Goal: Task Accomplishment & Management: Use online tool/utility

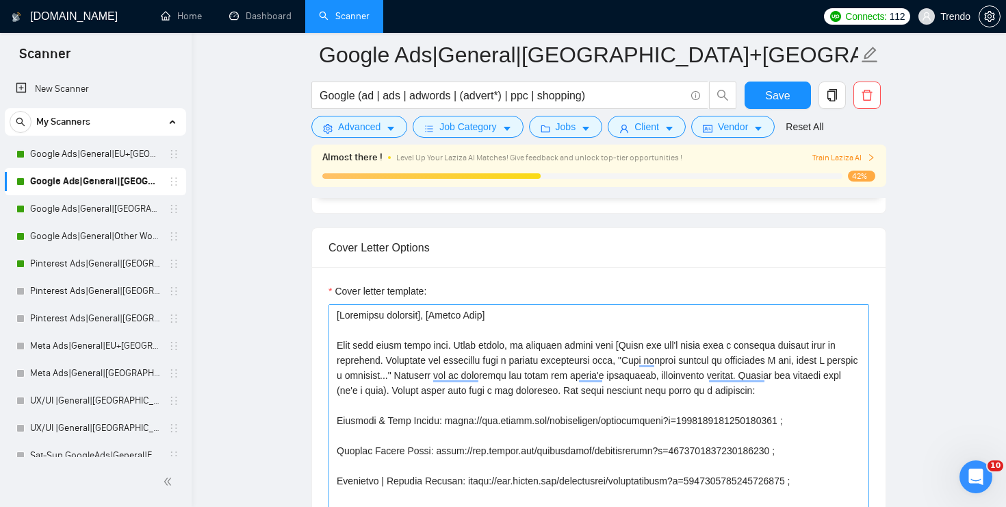
scroll to position [1399, 0]
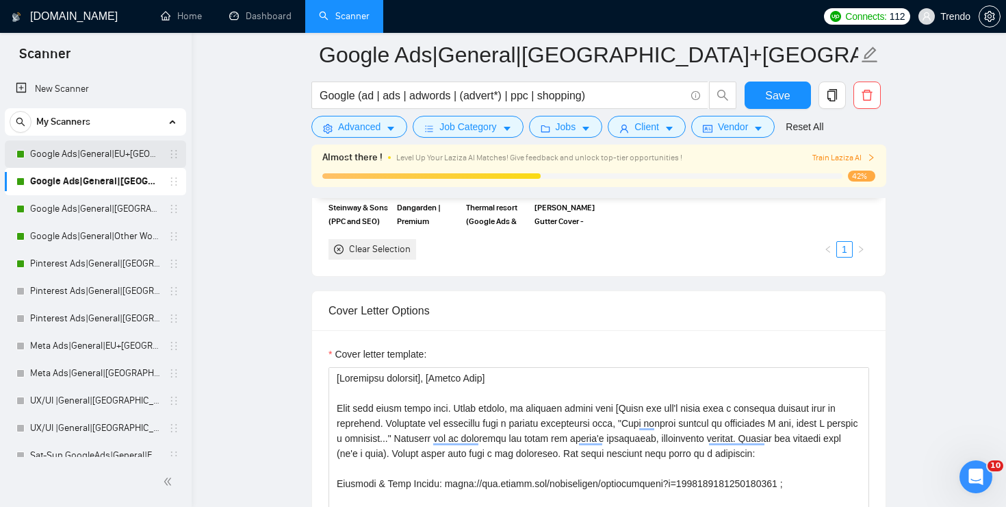
click at [97, 147] on link "Google Ads|General|EU+[GEOGRAPHIC_DATA]|" at bounding box center [95, 153] width 130 height 27
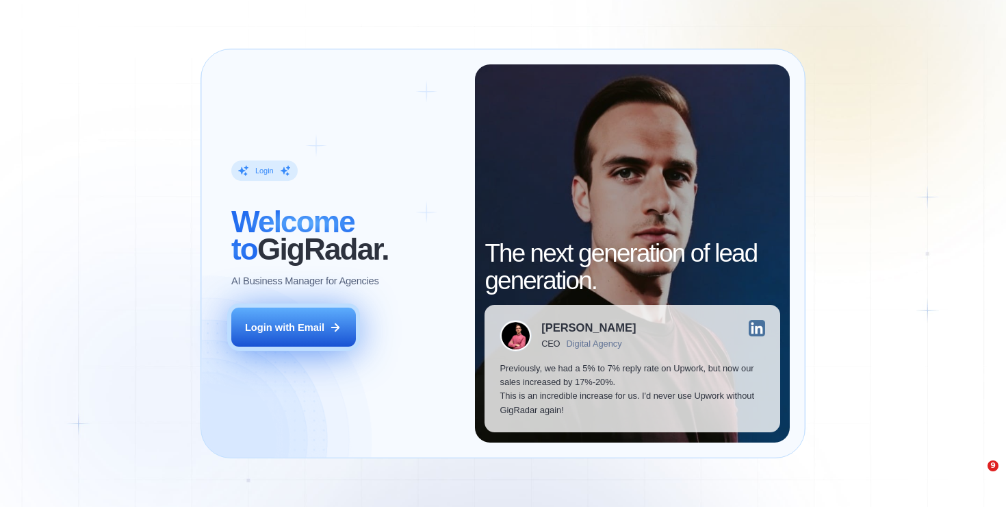
click at [329, 334] on button "Login with Email" at bounding box center [293, 326] width 125 height 39
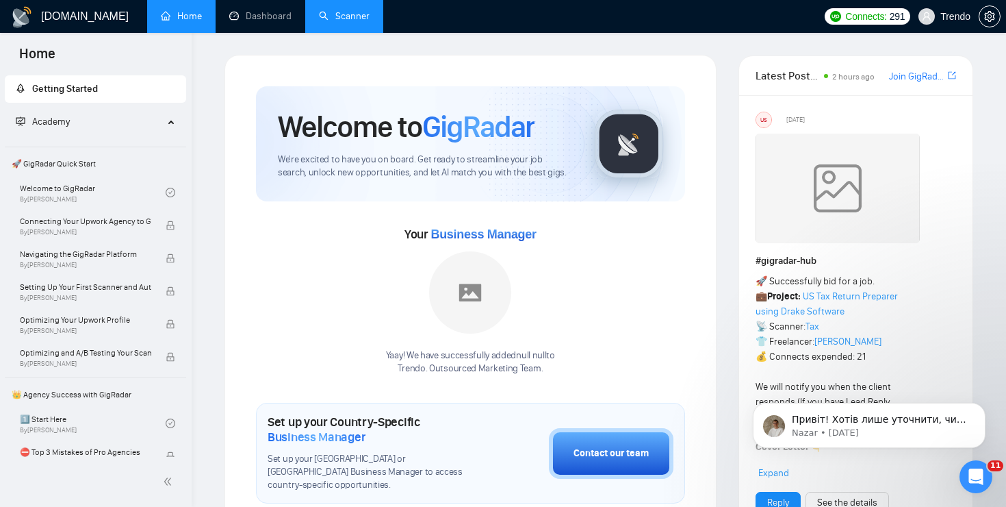
click at [350, 15] on link "Scanner" at bounding box center [344, 16] width 51 height 12
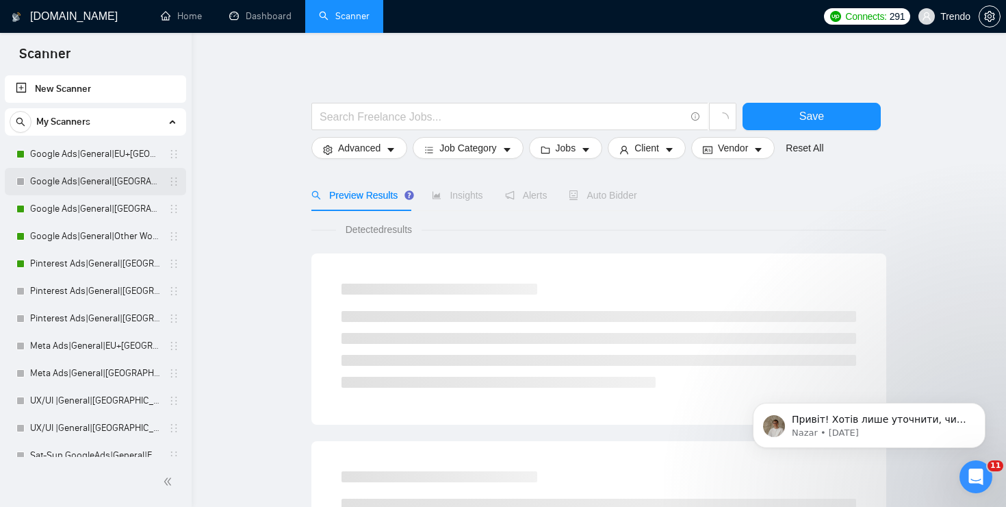
click at [102, 183] on link "Google Ads|General|[GEOGRAPHIC_DATA]+[GEOGRAPHIC_DATA]|" at bounding box center [95, 181] width 130 height 27
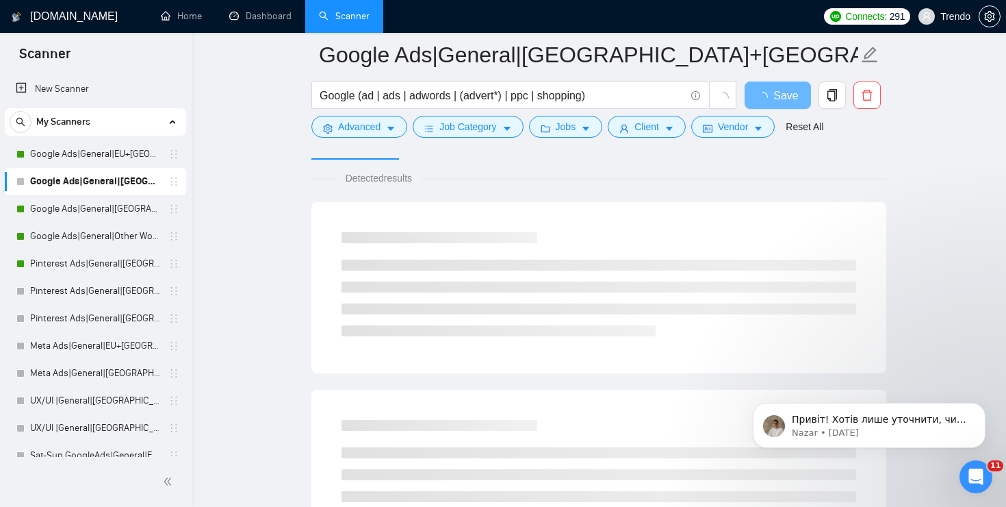
scroll to position [90, 0]
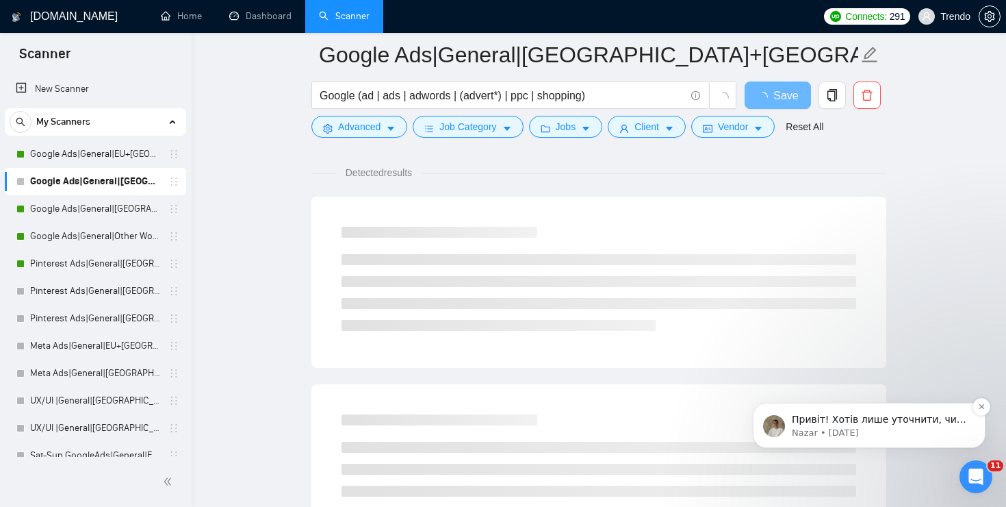
click at [905, 422] on p "Привіт! Хотів лише уточнити, чи не залишились у Вас додаткові запитання?" at bounding box center [880, 420] width 177 height 14
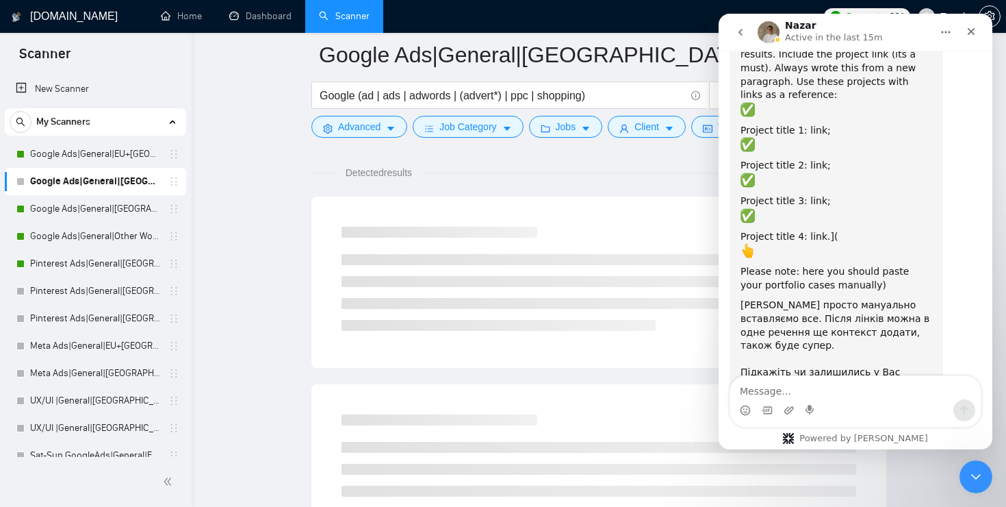
scroll to position [1114, 0]
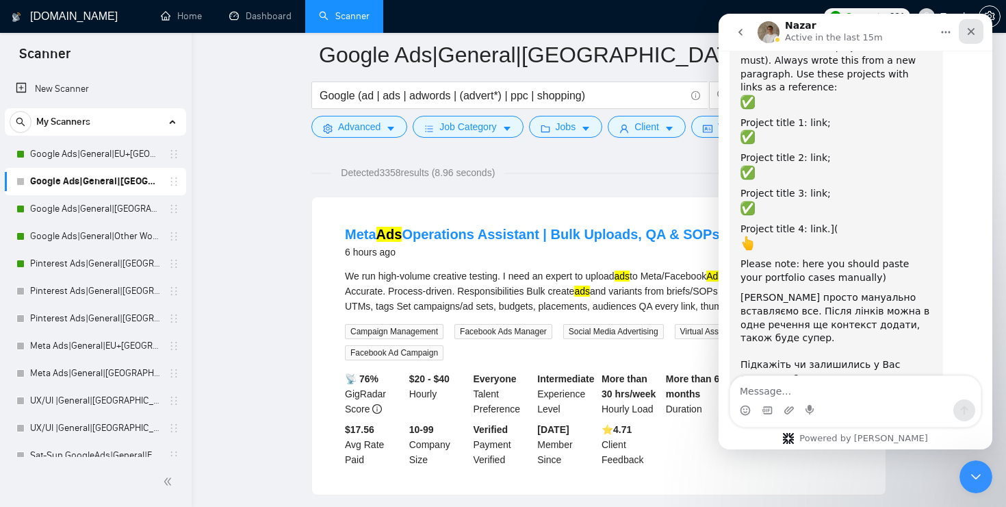
click at [974, 34] on icon "Close" at bounding box center [972, 32] width 8 height 8
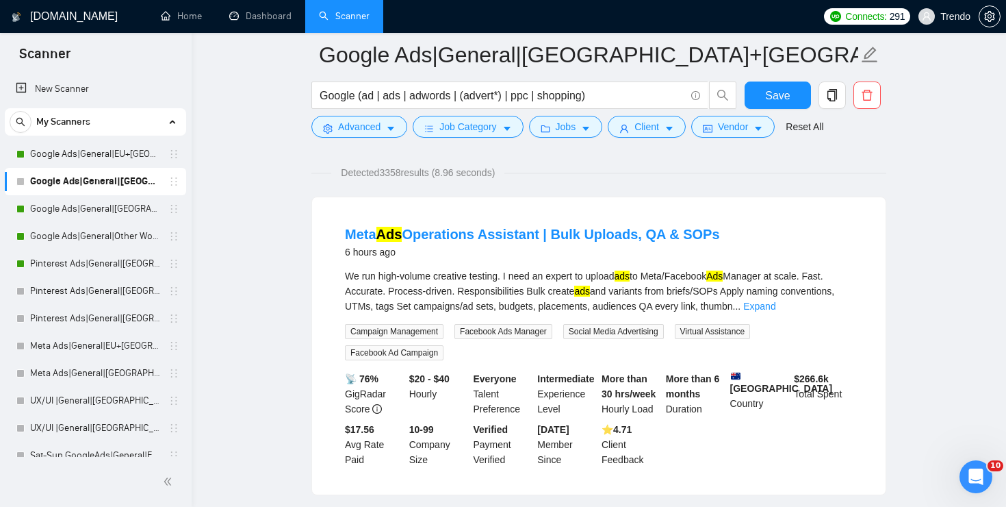
click at [92, 183] on link "Google Ads|General|[GEOGRAPHIC_DATA]+[GEOGRAPHIC_DATA]|" at bounding box center [95, 181] width 130 height 27
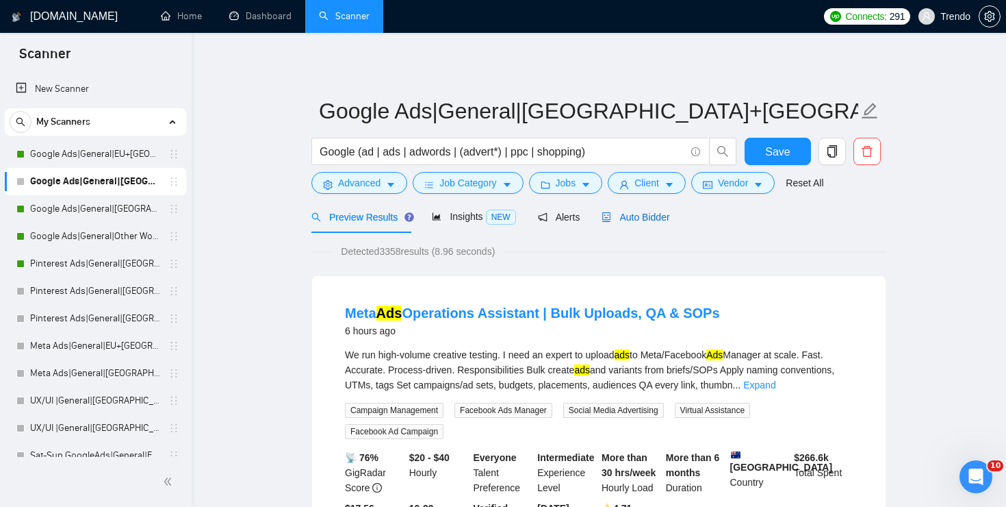
click at [646, 216] on span "Auto Bidder" at bounding box center [636, 217] width 68 height 11
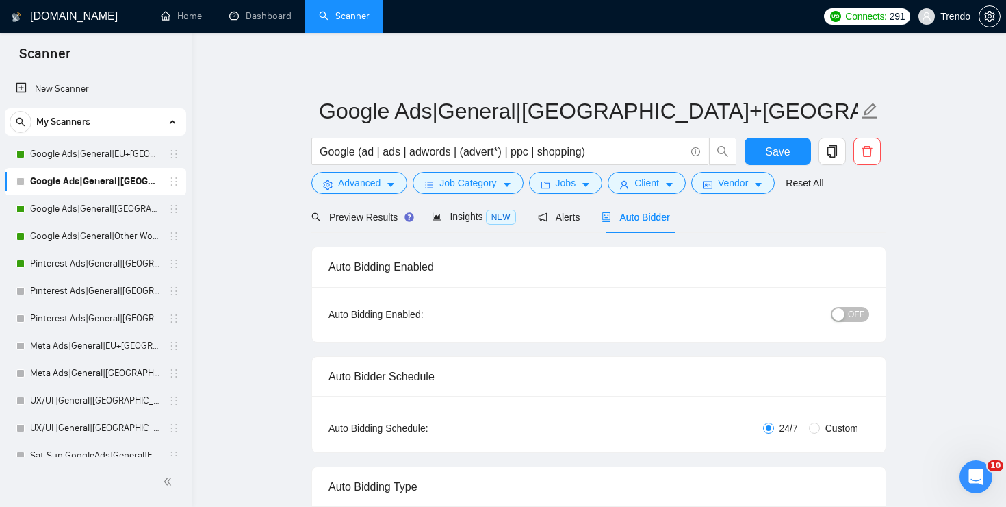
checkbox input "true"
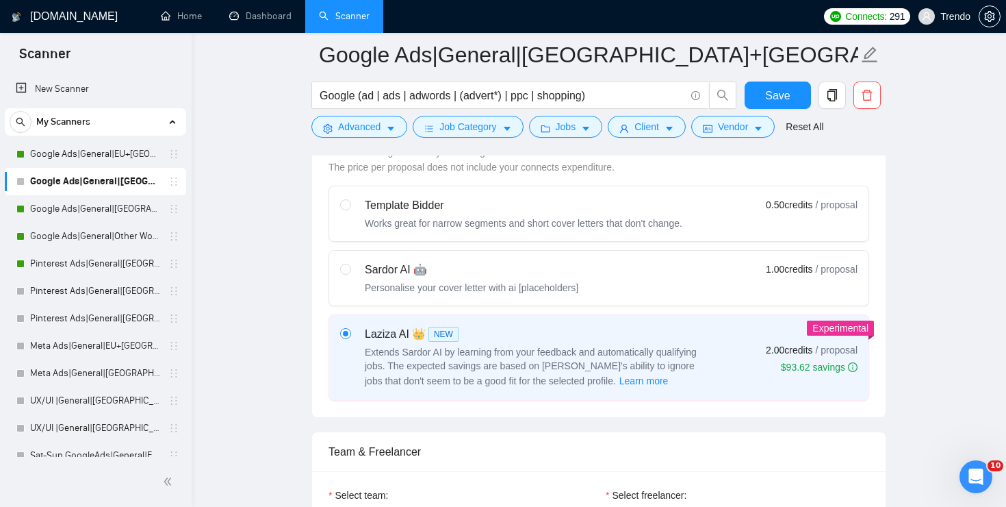
scroll to position [402, 0]
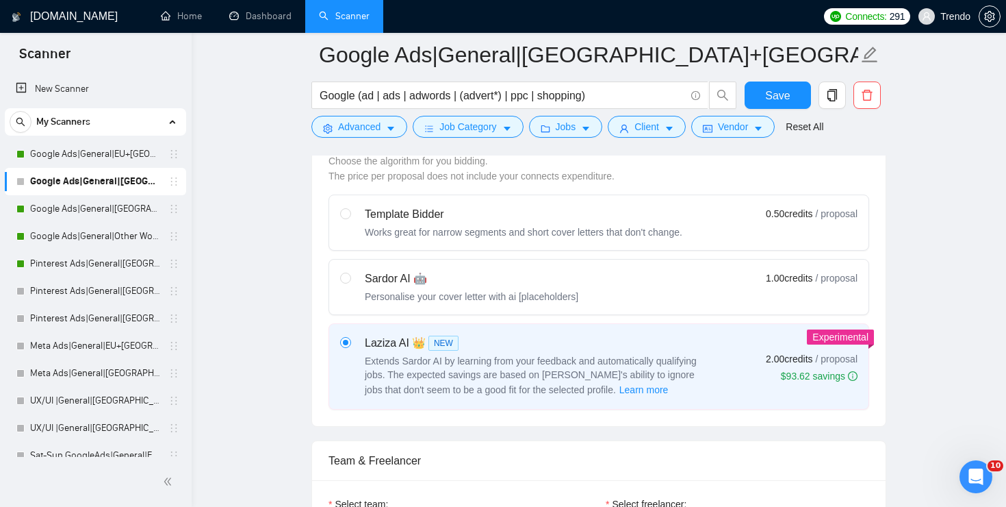
click at [352, 280] on div "Sardor AI 🤖 Personalise your cover letter with ai [placeholders]" at bounding box center [459, 286] width 238 height 33
click at [350, 280] on input "radio" at bounding box center [345, 277] width 10 height 10
radio input "true"
radio input "false"
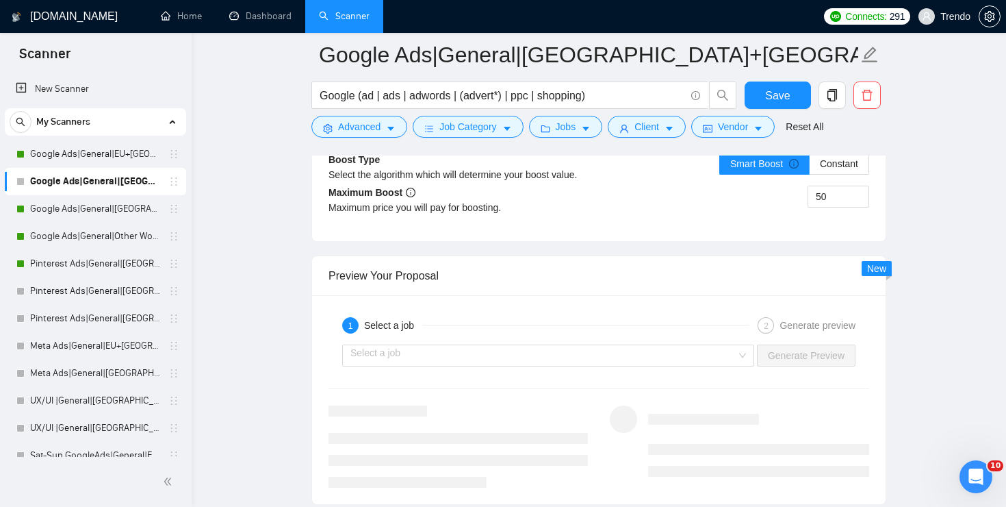
scroll to position [2549, 0]
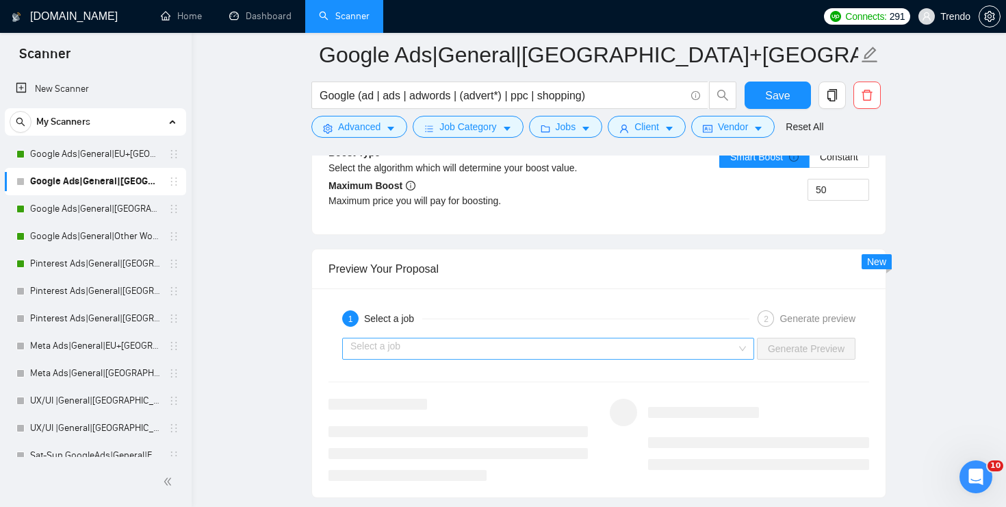
click at [658, 355] on input "search" at bounding box center [544, 348] width 386 height 21
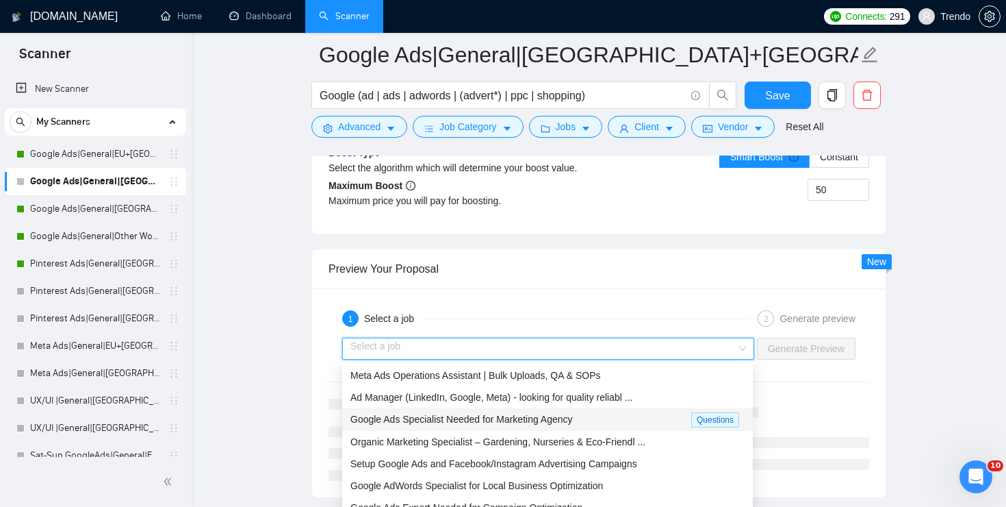
click at [537, 416] on span "Google Ads Specialist Needed for Marketing Agency" at bounding box center [462, 418] width 222 height 11
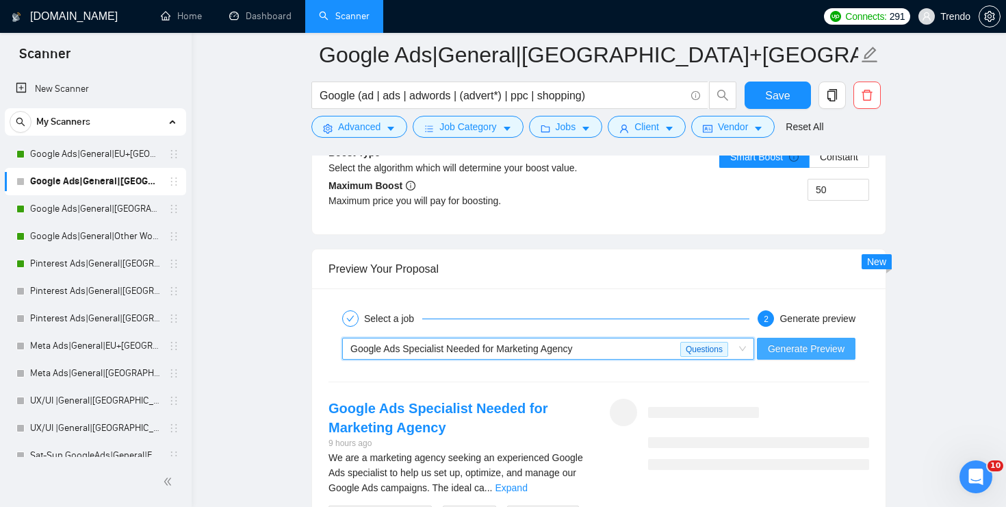
click at [806, 351] on span "Generate Preview" at bounding box center [806, 348] width 77 height 15
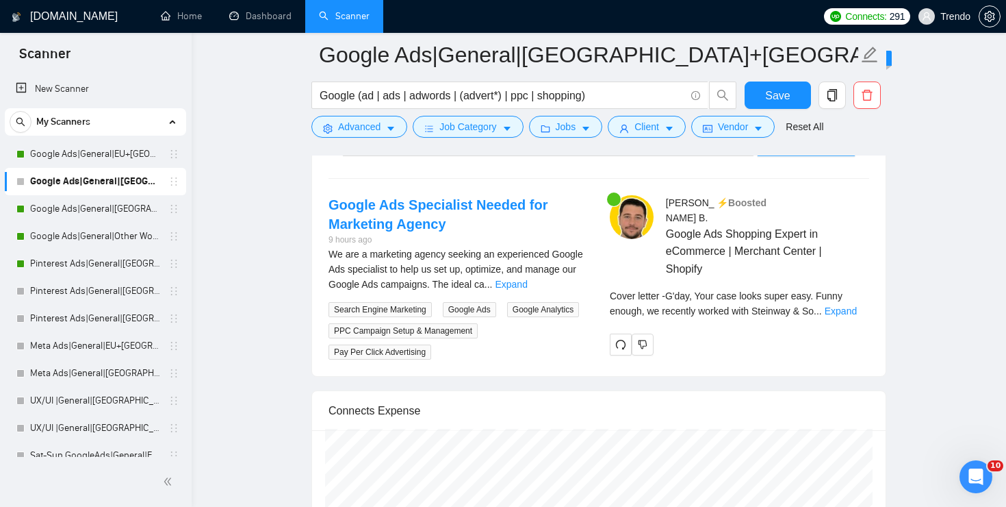
scroll to position [2760, 0]
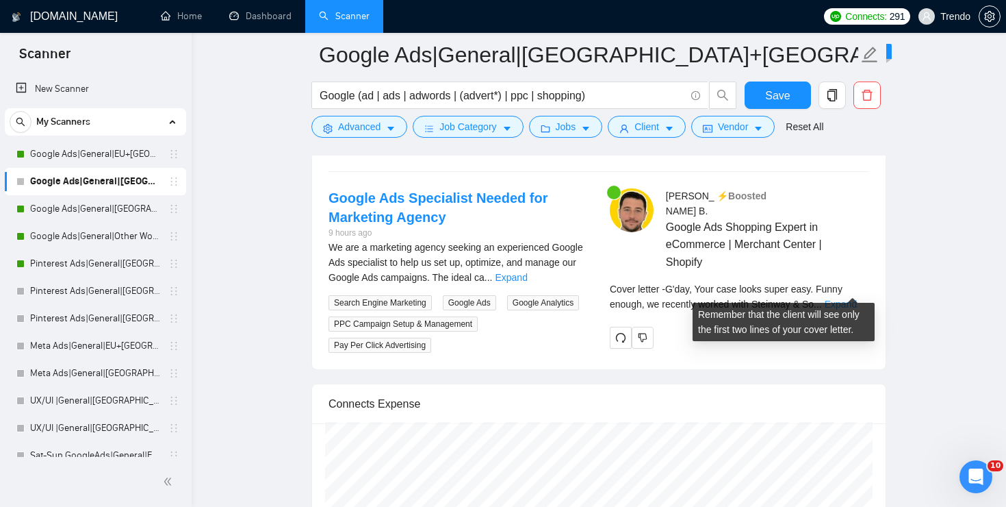
click at [850, 298] on link "Expand" at bounding box center [841, 303] width 32 height 11
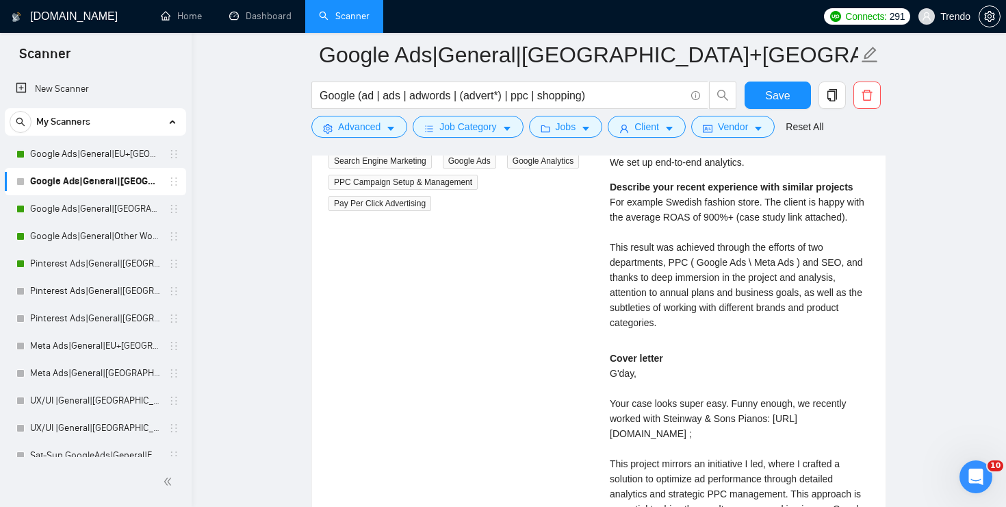
scroll to position [2864, 0]
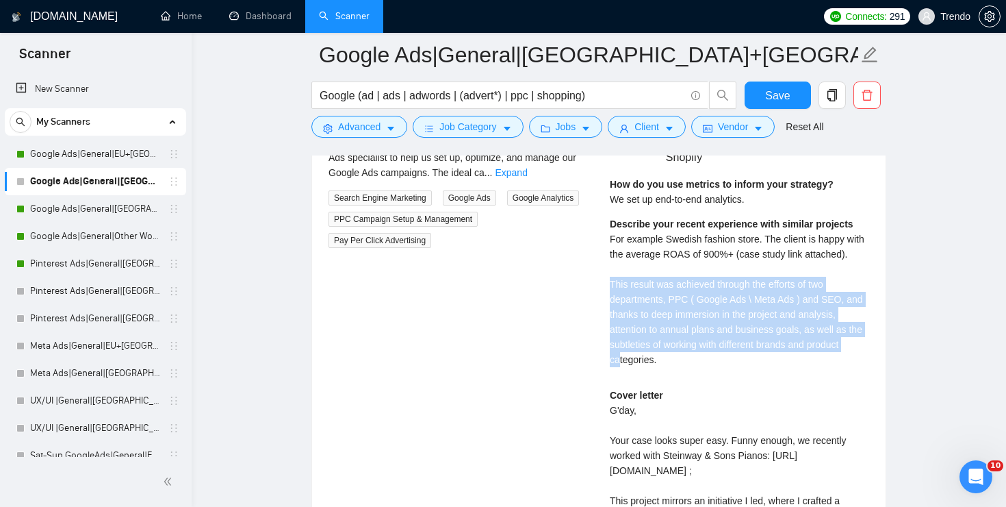
drag, startPoint x: 605, startPoint y: 286, endPoint x: 657, endPoint y: 357, distance: 87.2
click at [657, 357] on div "Vlad B . ⚡️Boosted Google Ads Shopping Expert in eCommerce | Merchant Center | …" at bounding box center [739, 397] width 281 height 626
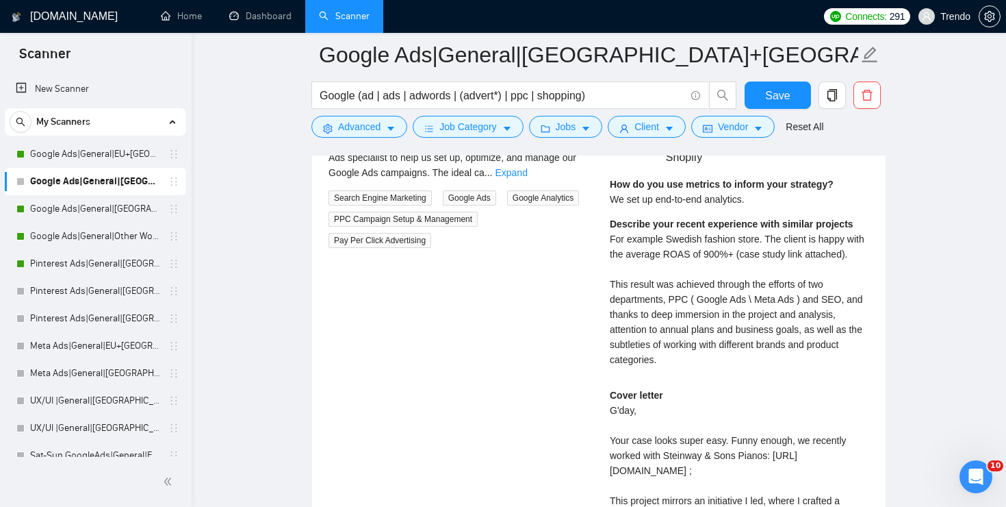
click at [714, 365] on div "Describe your recent experience with similar projects For example Swedish fashi…" at bounding box center [739, 291] width 259 height 151
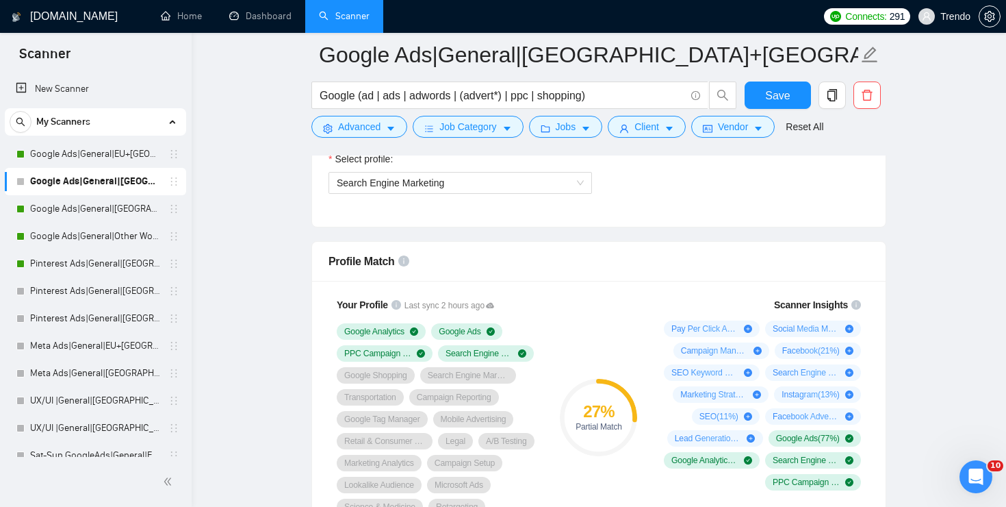
scroll to position [752, 0]
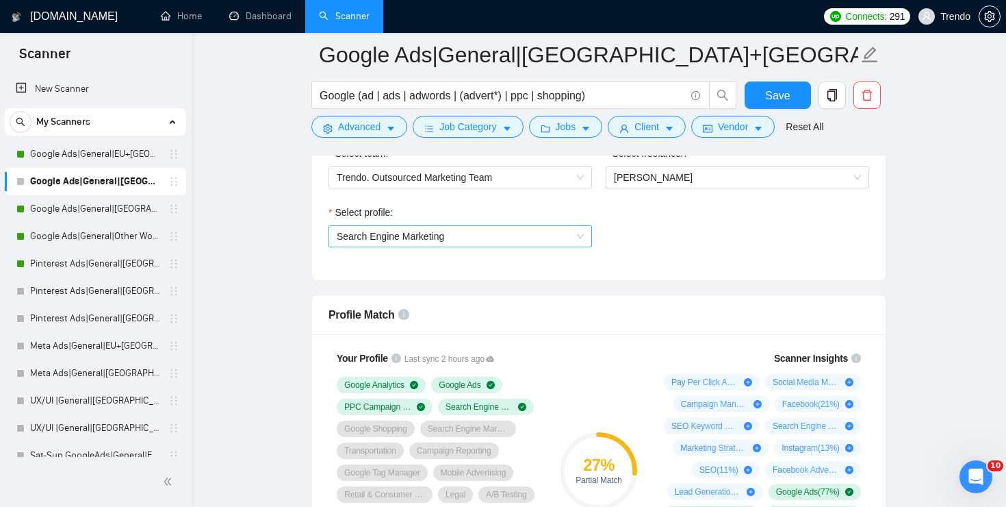
click at [468, 238] on span "Search Engine Marketing" at bounding box center [460, 236] width 247 height 21
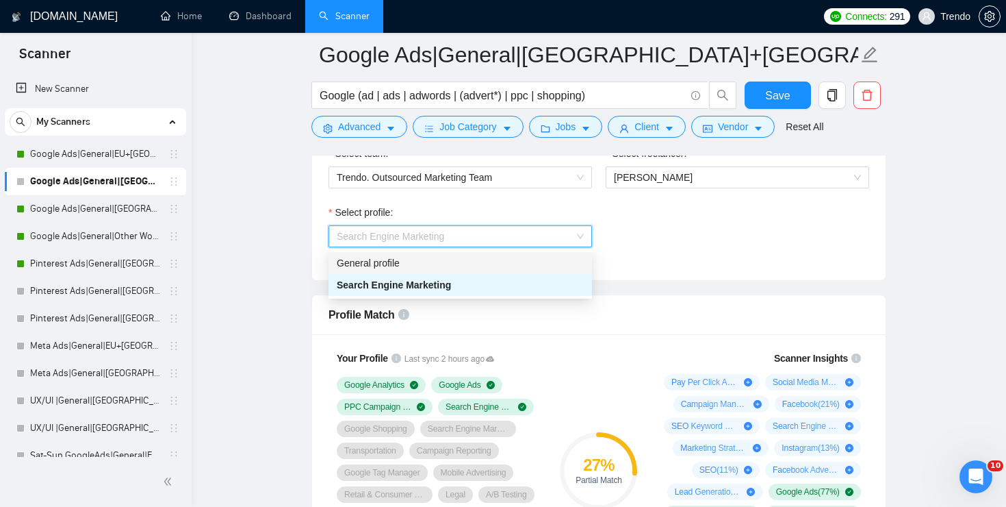
click at [426, 264] on div "General profile" at bounding box center [460, 262] width 247 height 15
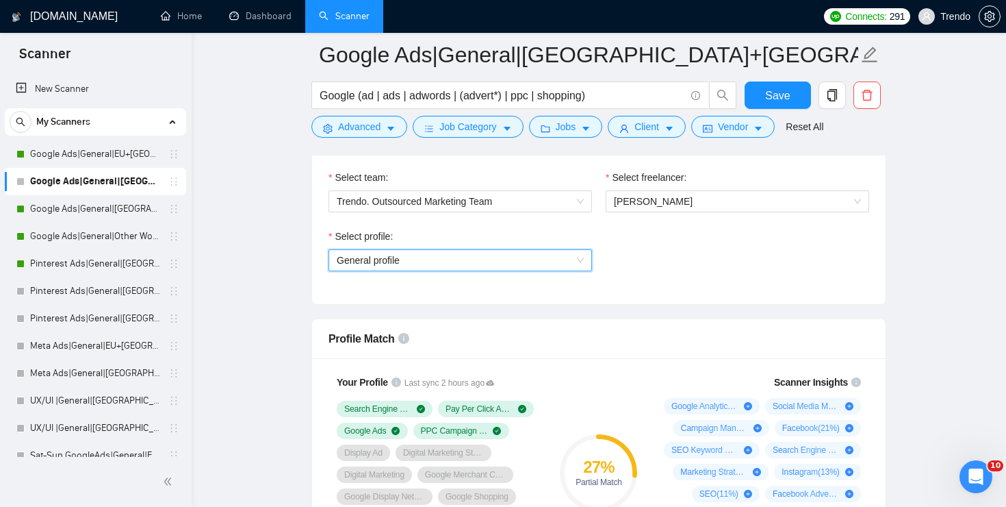
scroll to position [726, 0]
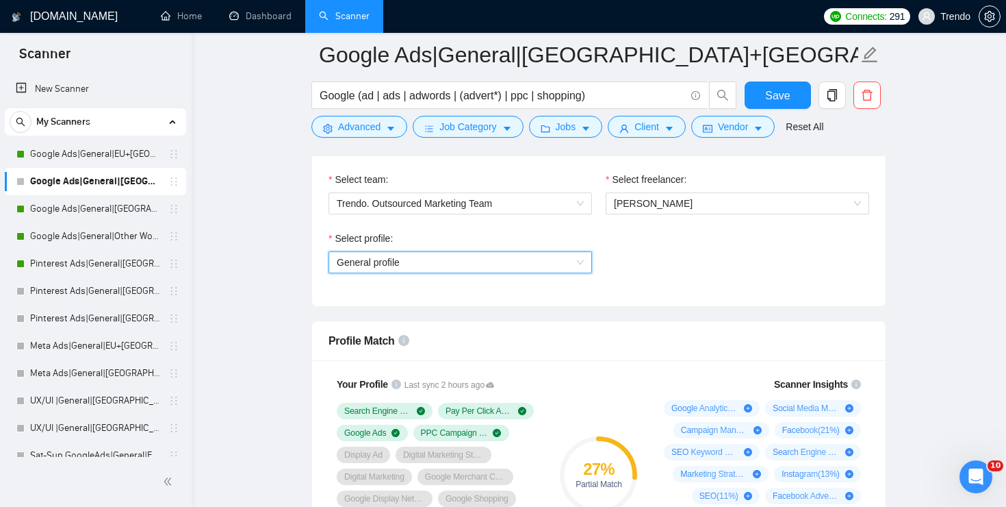
click at [558, 257] on span "General profile" at bounding box center [460, 262] width 247 height 21
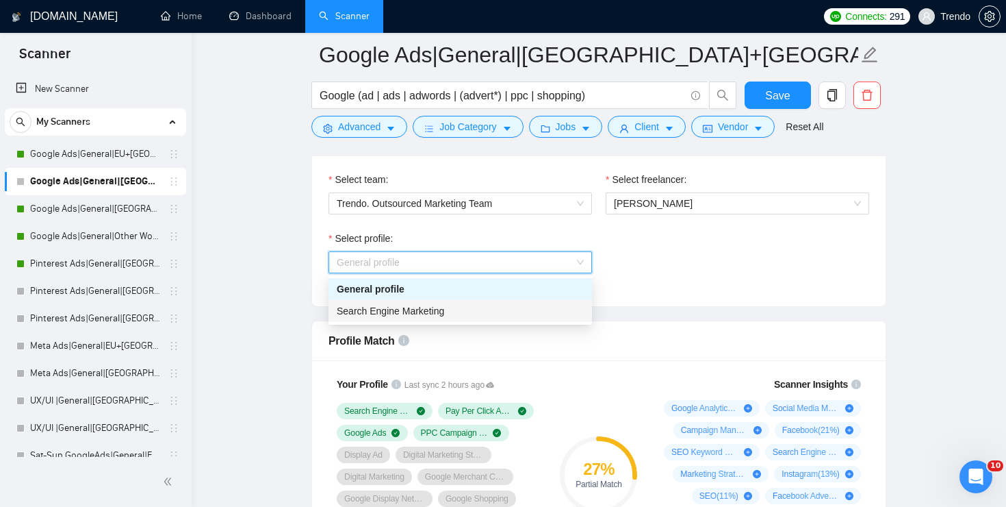
click at [379, 314] on span "Search Engine Marketing" at bounding box center [390, 310] width 107 height 11
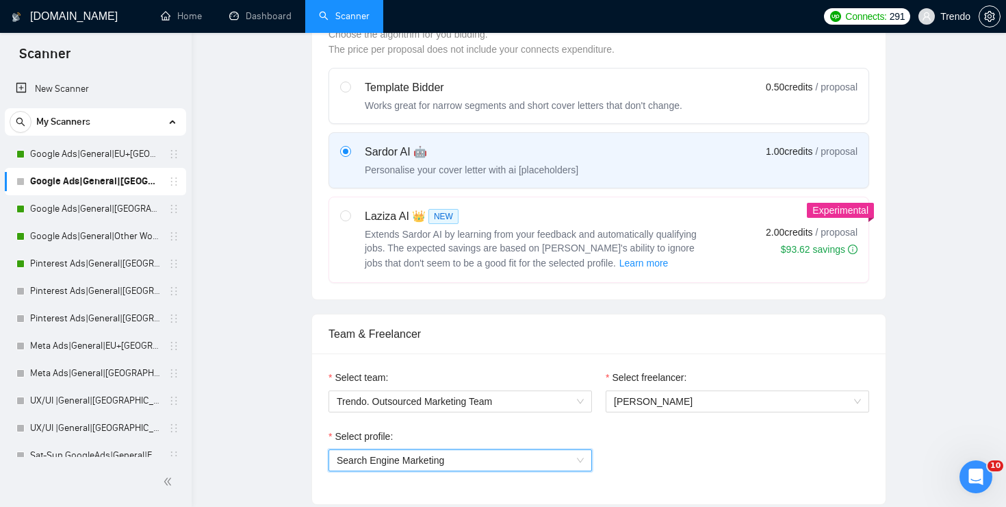
scroll to position [0, 0]
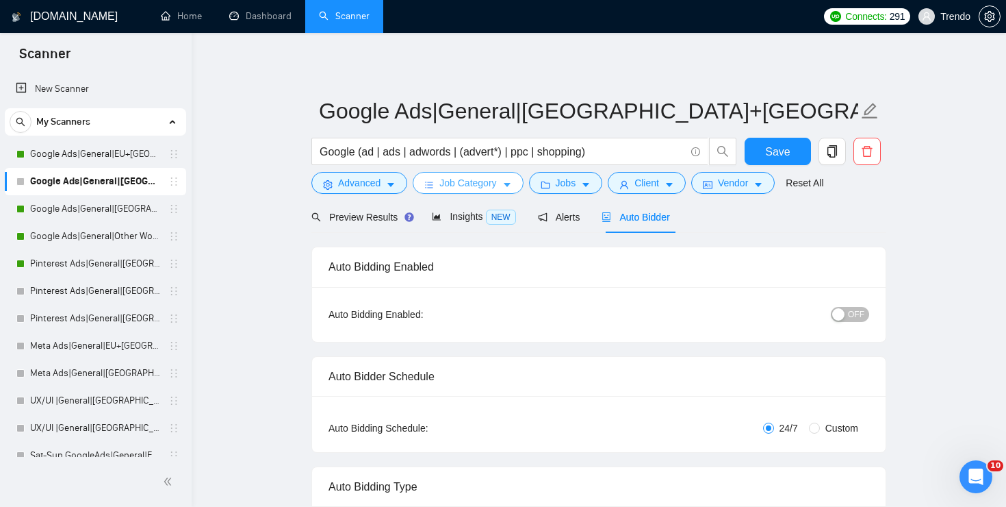
click at [499, 191] on button "Job Category" at bounding box center [468, 183] width 110 height 22
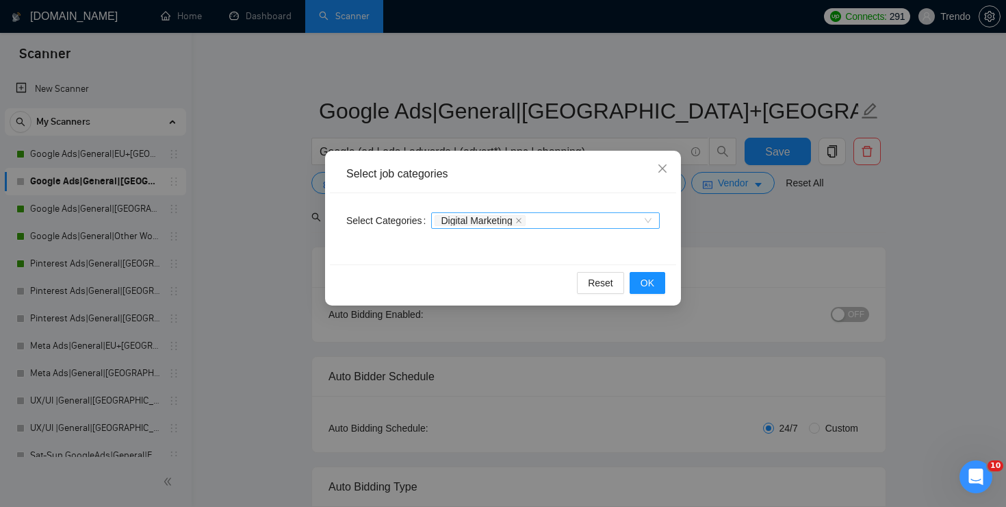
click at [650, 221] on div "Digital Marketing" at bounding box center [545, 220] width 229 height 16
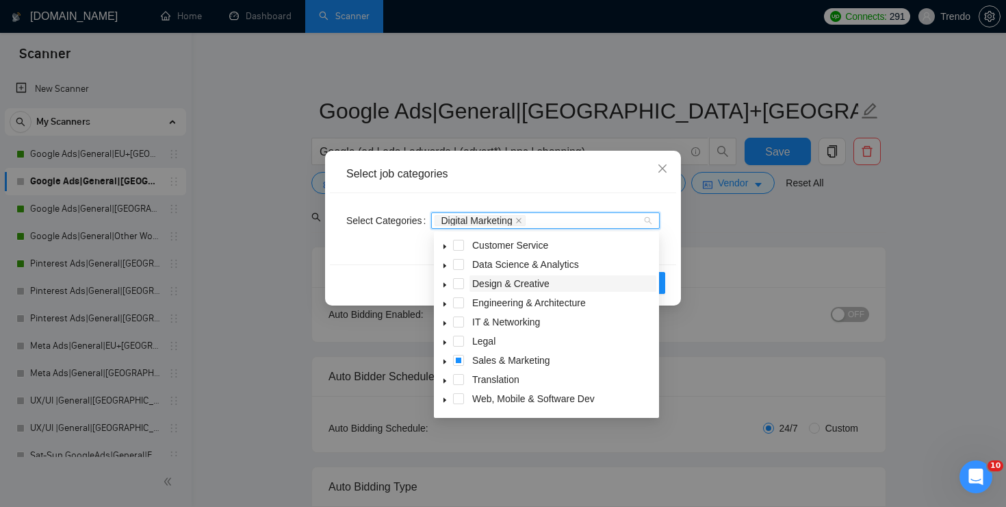
scroll to position [55, 0]
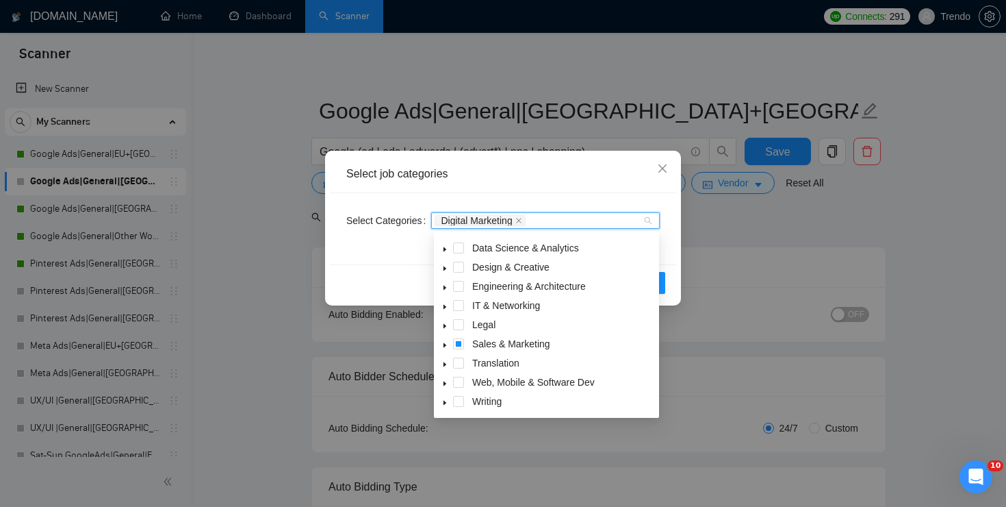
click at [446, 346] on icon "caret-down" at bounding box center [445, 345] width 7 height 7
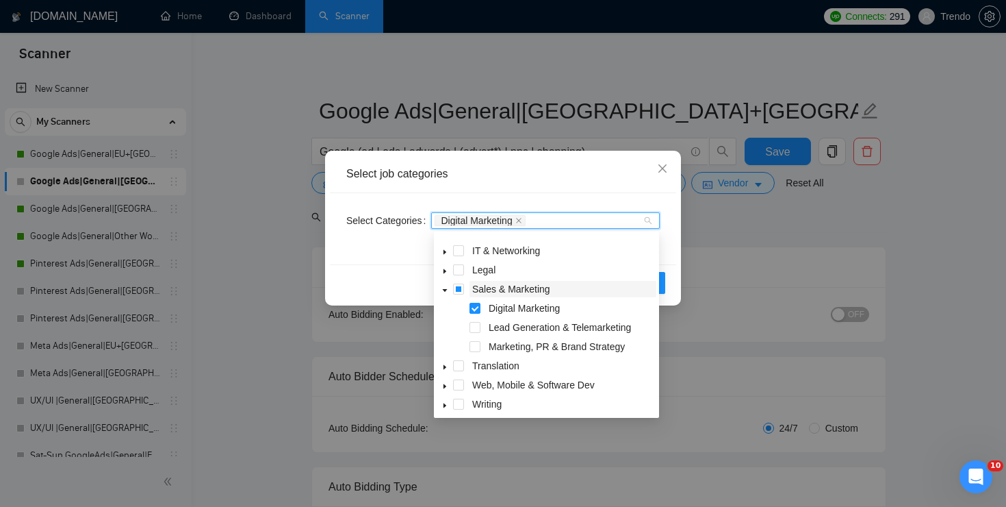
scroll to position [112, 0]
click at [667, 168] on icon "close" at bounding box center [662, 168] width 11 height 11
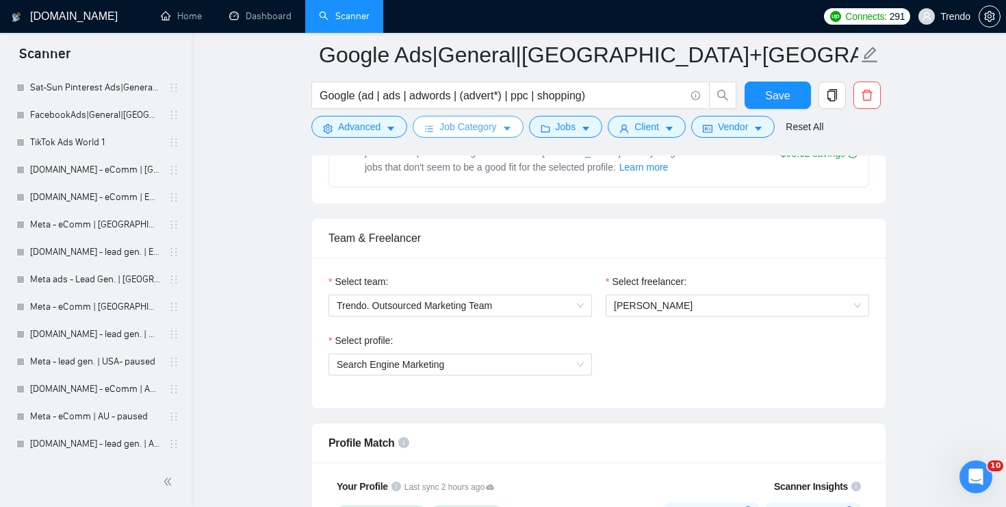
scroll to position [642, 0]
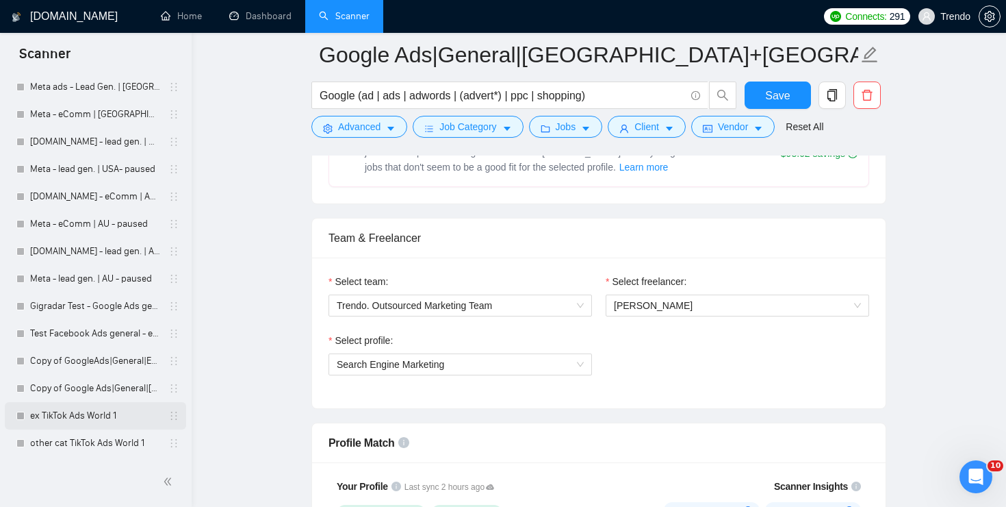
click at [79, 407] on link "ex TikTok Ads World 1" at bounding box center [95, 415] width 130 height 27
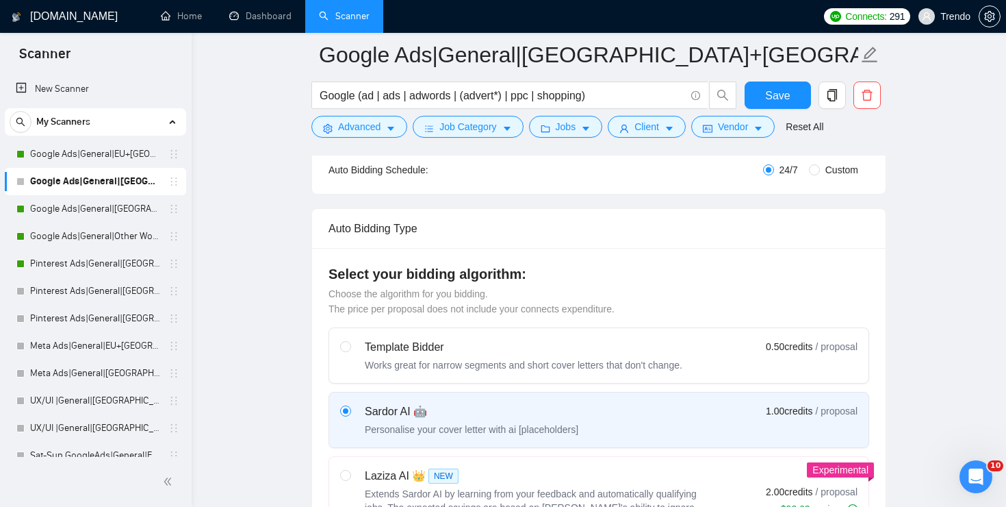
scroll to position [285, 0]
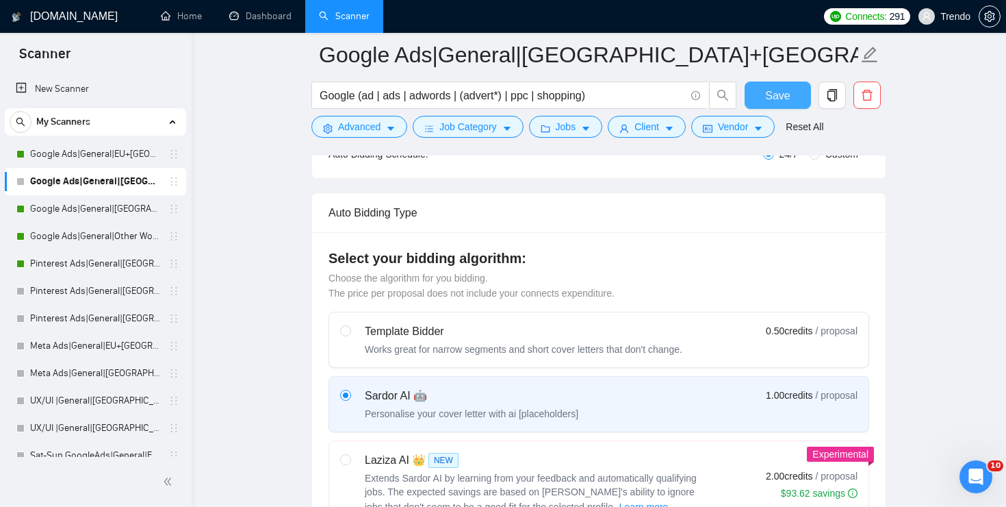
click at [771, 103] on span "Save" at bounding box center [777, 95] width 25 height 17
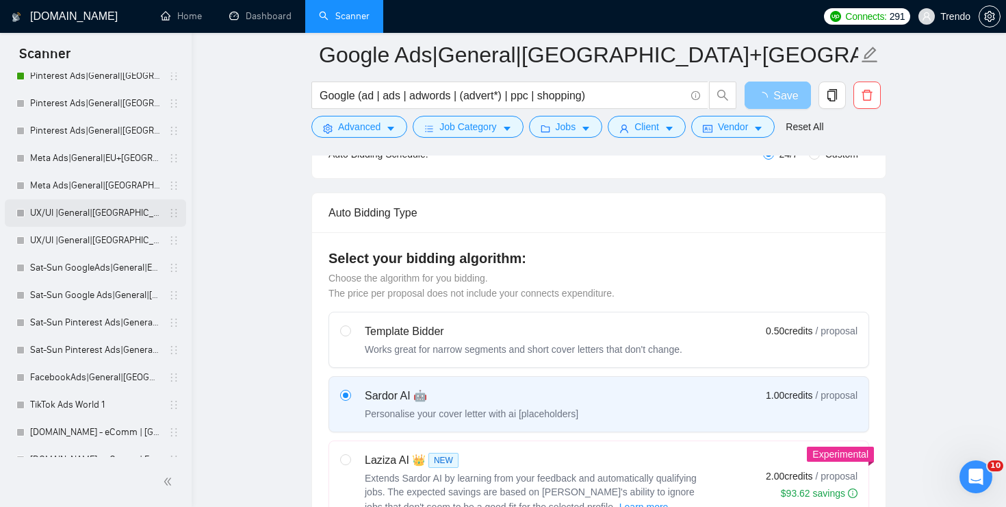
scroll to position [215, 0]
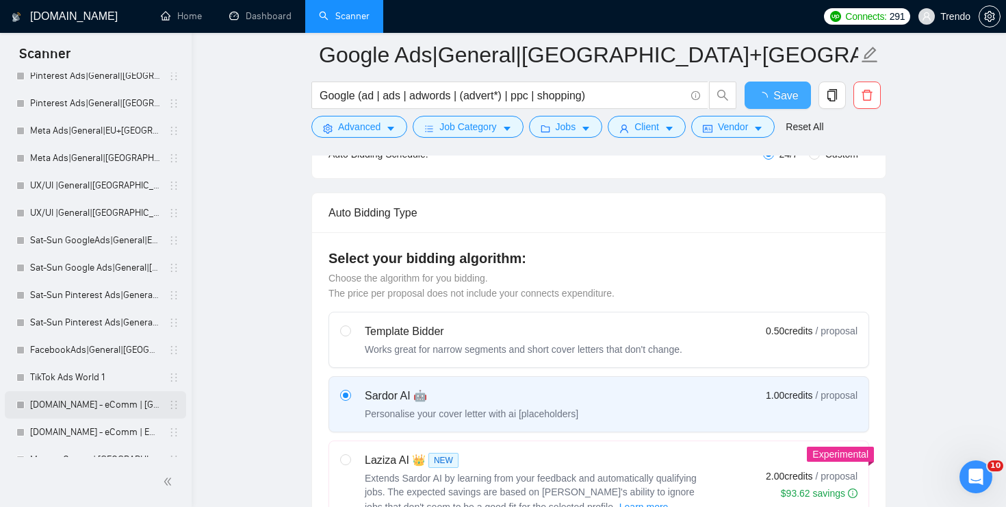
checkbox input "true"
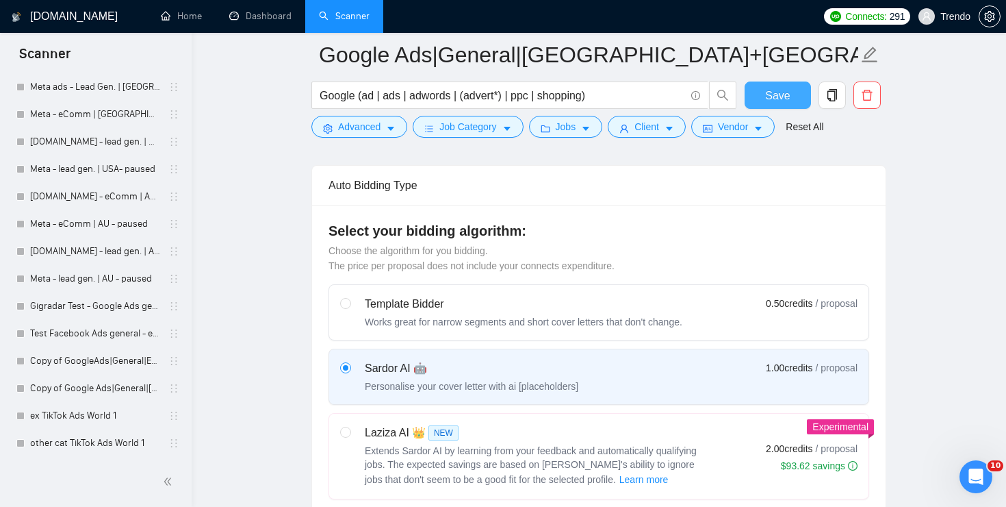
scroll to position [313, 0]
click at [73, 412] on link "ex TikTok Ads World 1" at bounding box center [95, 415] width 130 height 27
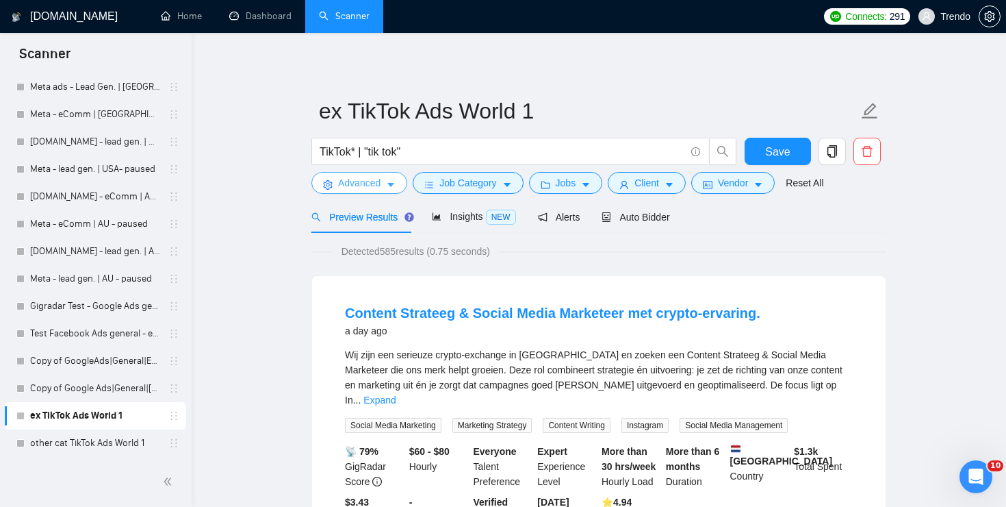
click at [351, 190] on span "Advanced" at bounding box center [359, 182] width 42 height 15
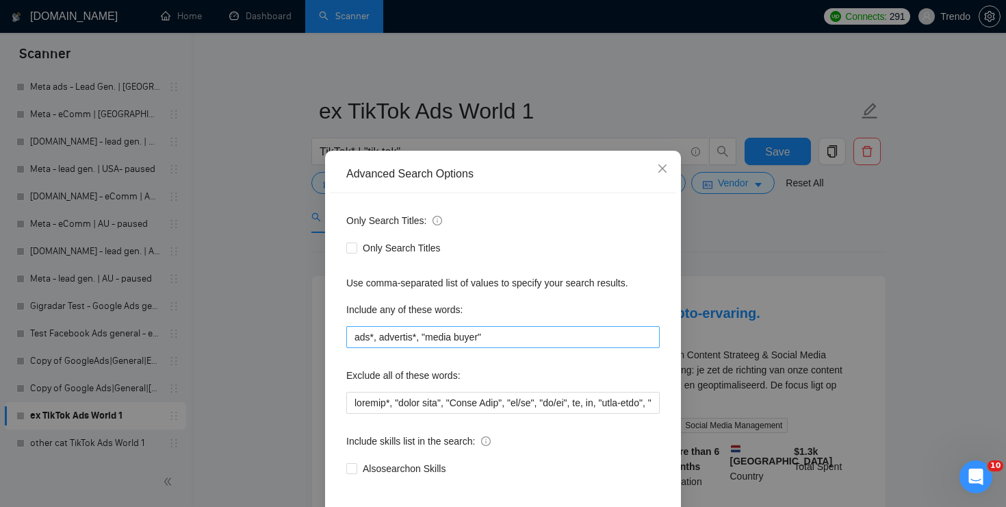
scroll to position [43, 0]
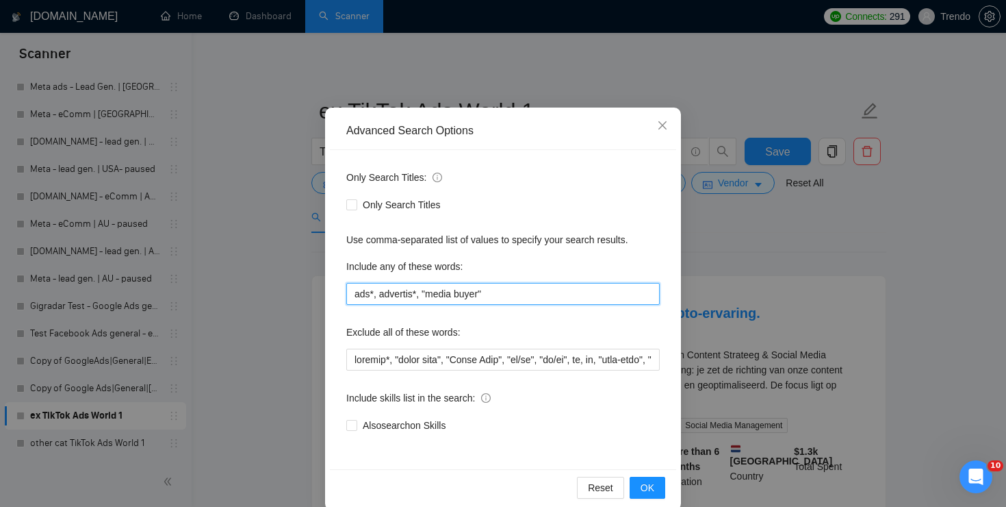
drag, startPoint x: 354, startPoint y: 291, endPoint x: 497, endPoint y: 285, distance: 143.2
click at [497, 285] on input "ads*, advertis*, "media buyer"" at bounding box center [503, 294] width 314 height 22
click at [667, 127] on icon "close" at bounding box center [662, 125] width 11 height 11
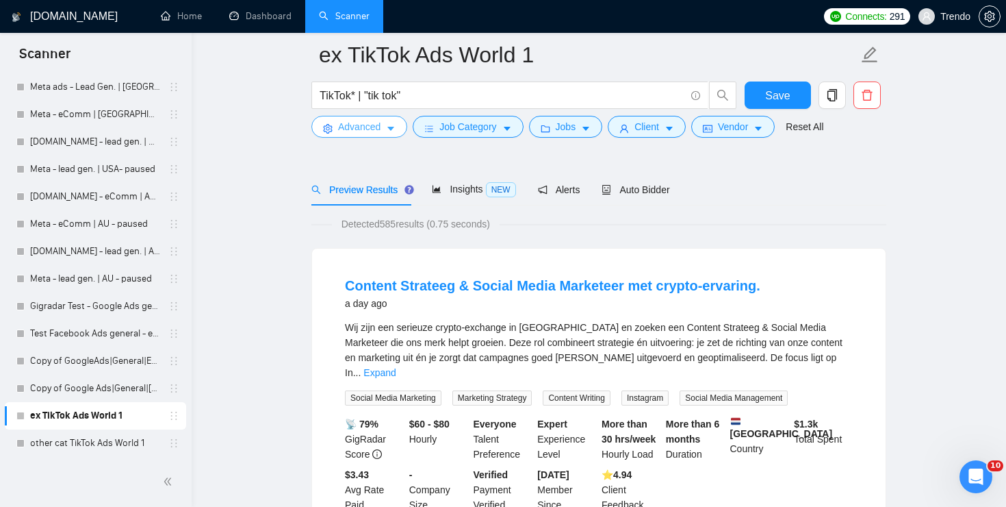
scroll to position [62, 0]
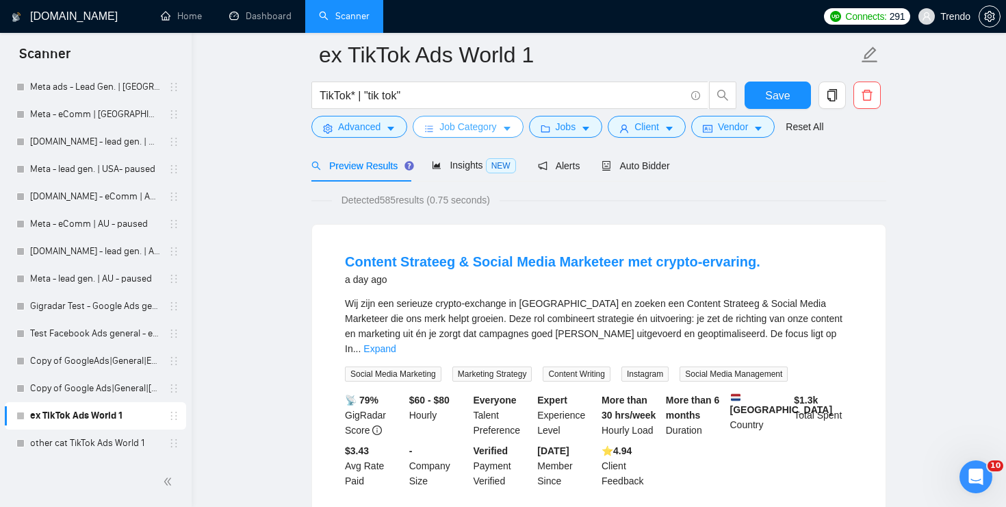
click at [510, 138] on button "Job Category" at bounding box center [468, 127] width 110 height 22
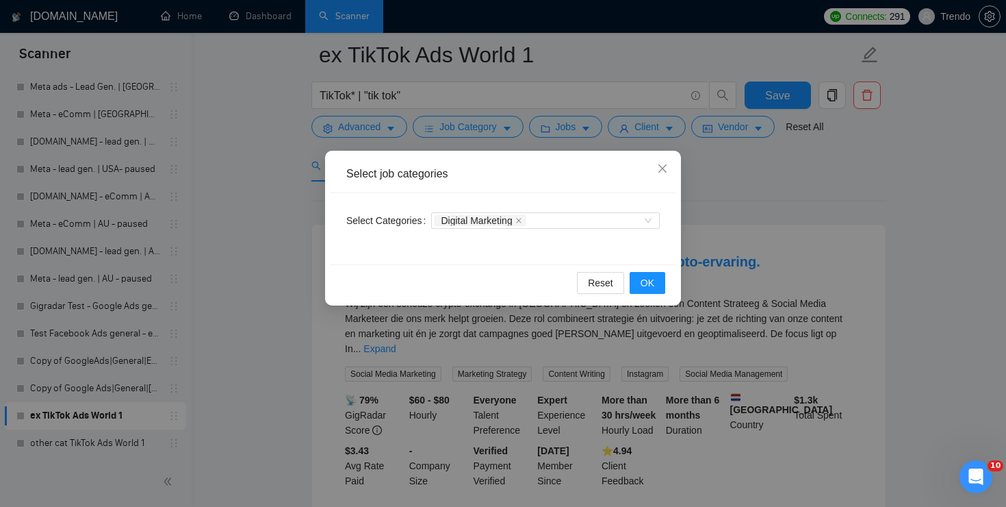
click at [628, 230] on div "Digital Marketing" at bounding box center [545, 220] width 229 height 22
click at [628, 218] on div "Digital Marketing" at bounding box center [539, 221] width 208 height 14
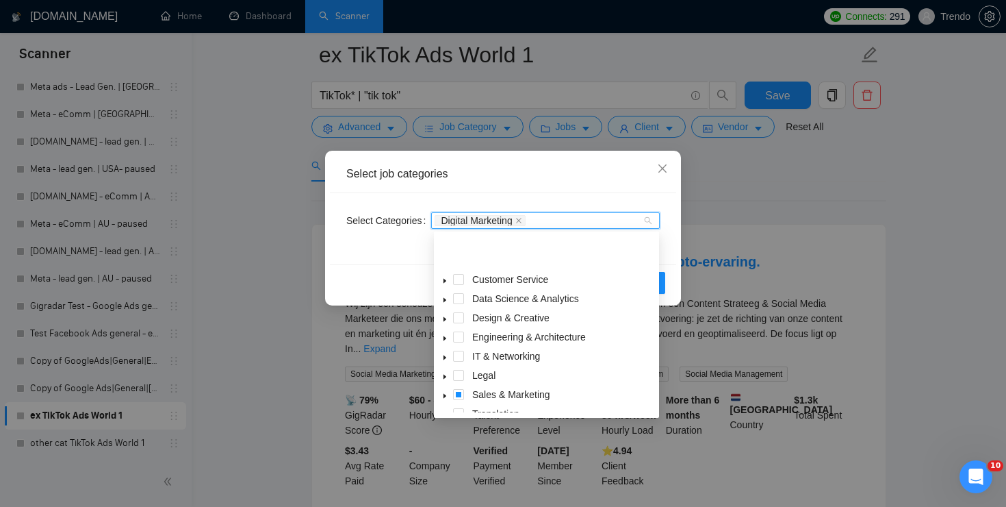
scroll to position [0, 0]
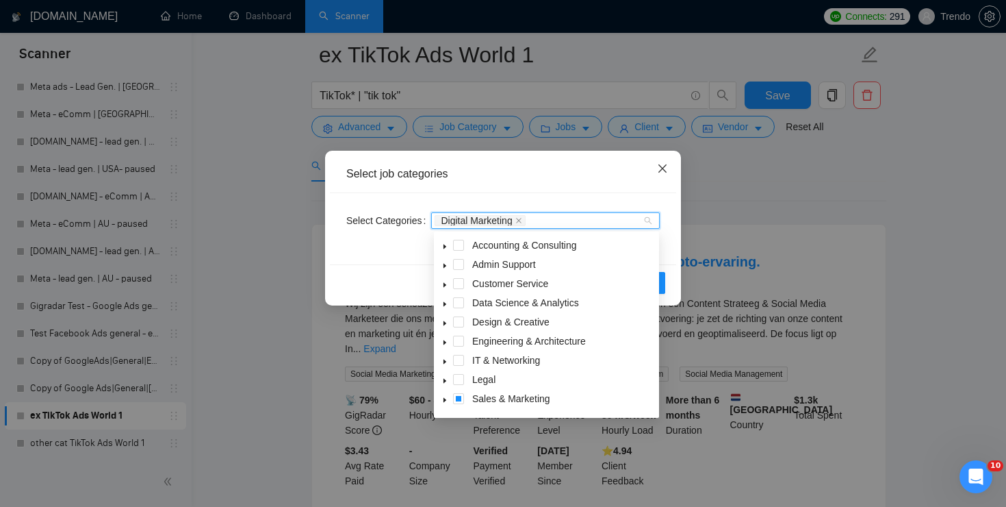
click at [667, 162] on span "Close" at bounding box center [662, 169] width 37 height 37
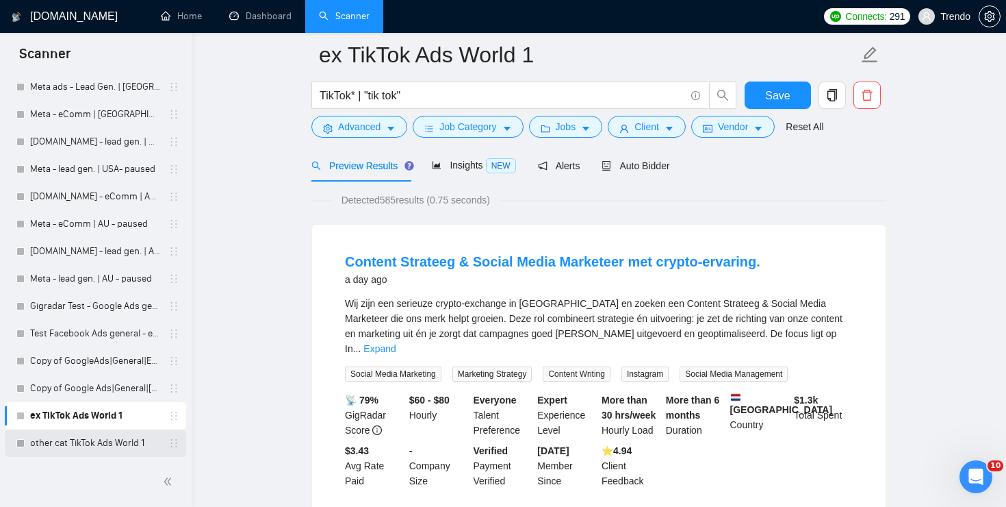
click at [109, 433] on link "other cat TikTok Ads World 1" at bounding box center [95, 442] width 130 height 27
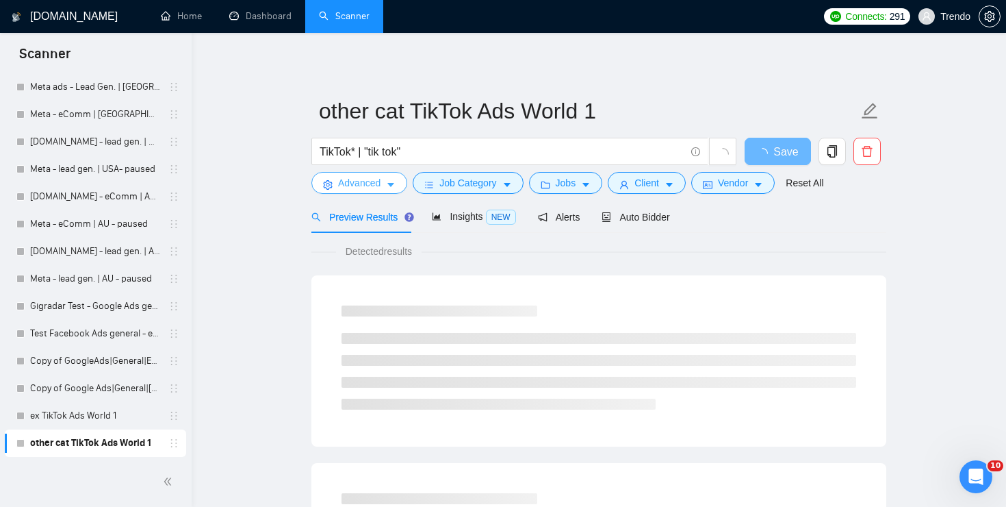
click at [388, 183] on icon "caret-down" at bounding box center [391, 185] width 10 height 10
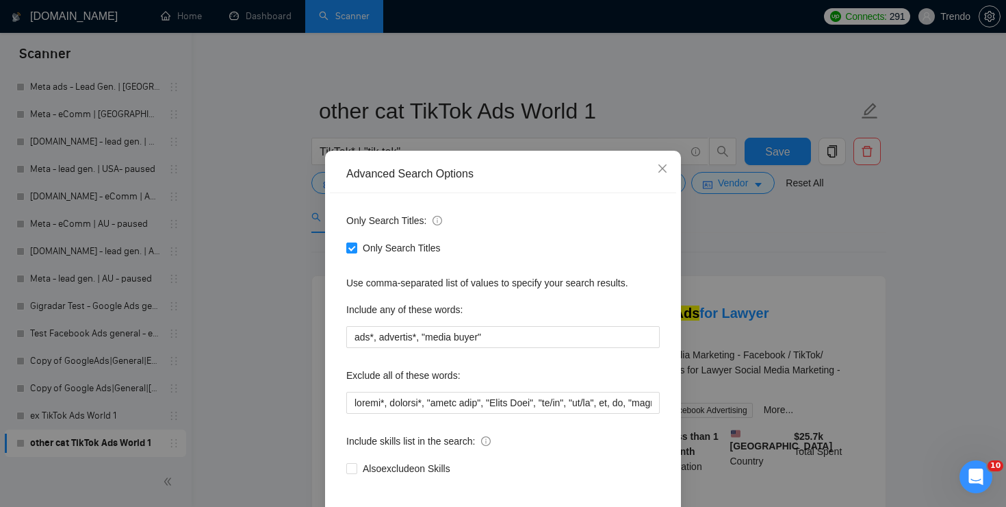
click at [299, 268] on div "Advanced Search Options Only Search Titles: Only Search Titles Use comma-separa…" at bounding box center [503, 253] width 1006 height 507
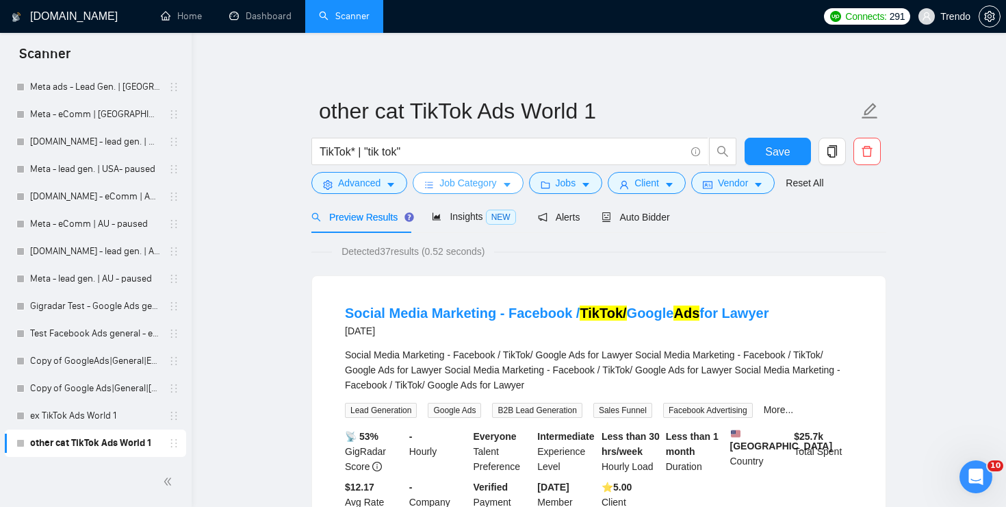
click at [461, 181] on span "Job Category" at bounding box center [467, 182] width 57 height 15
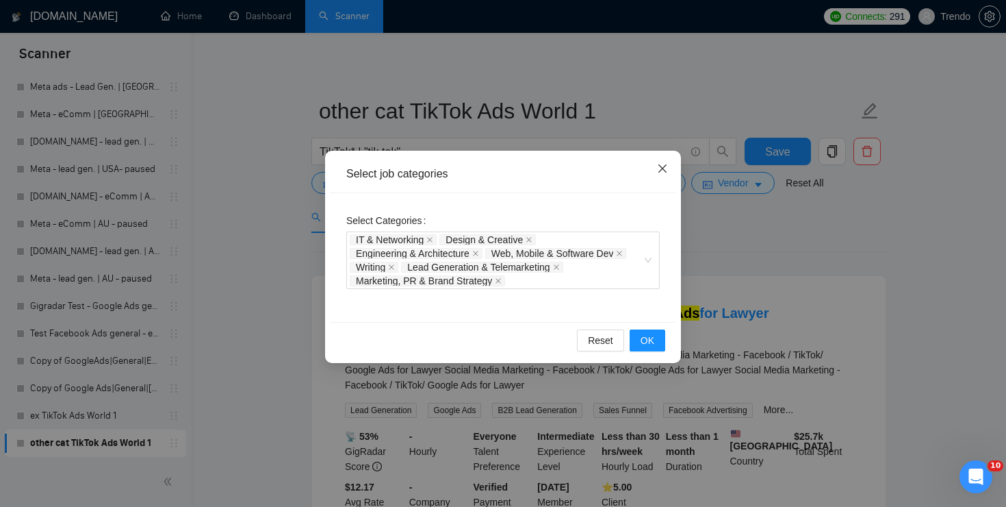
click at [665, 164] on icon "close" at bounding box center [662, 168] width 11 height 11
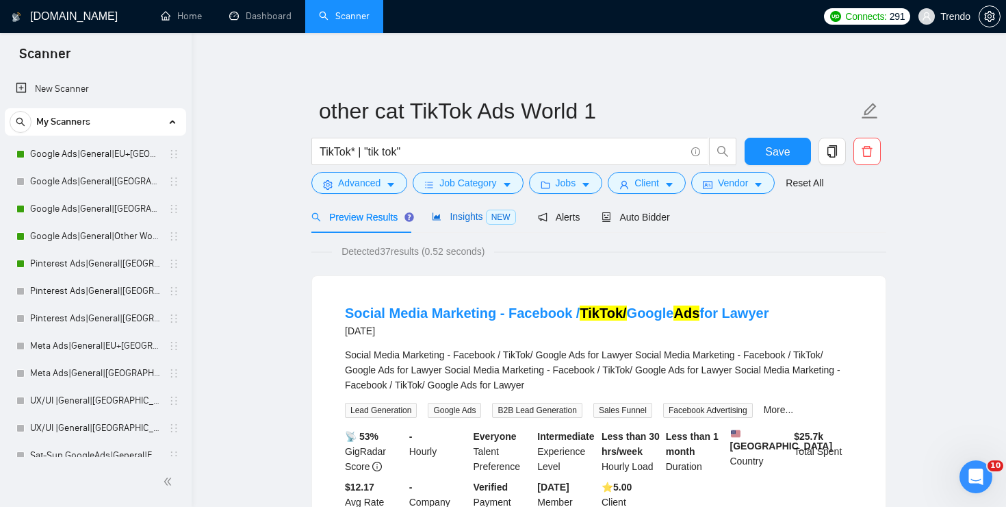
click at [450, 212] on span "Insights NEW" at bounding box center [474, 216] width 84 height 11
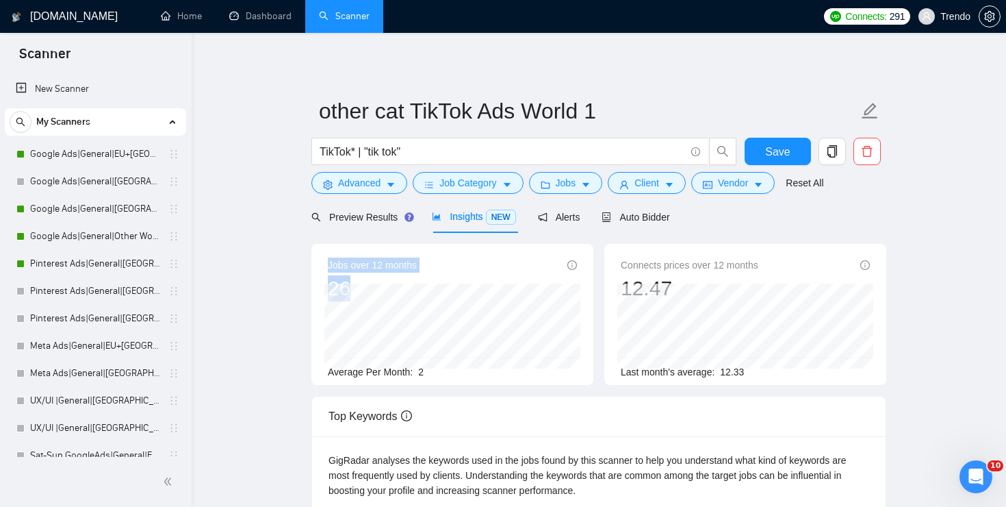
drag, startPoint x: 355, startPoint y: 283, endPoint x: 312, endPoint y: 283, distance: 42.4
click at [312, 283] on div "Jobs over 12 months 26 Jan 2025 0 Average Per Month: 2" at bounding box center [452, 314] width 282 height 141
click at [81, 183] on link "Google Ads|General|[GEOGRAPHIC_DATA]+[GEOGRAPHIC_DATA]|" at bounding box center [95, 181] width 130 height 27
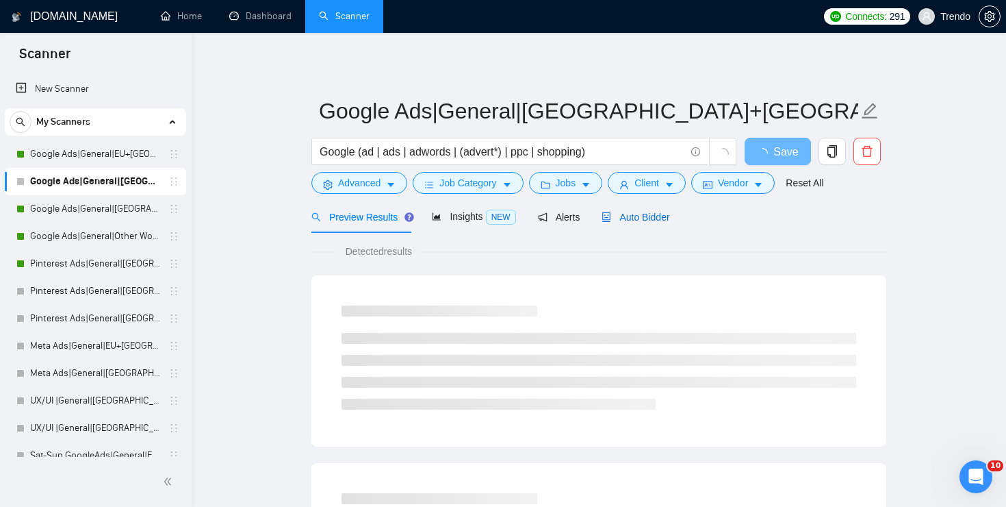
click at [646, 220] on span "Auto Bidder" at bounding box center [636, 217] width 68 height 11
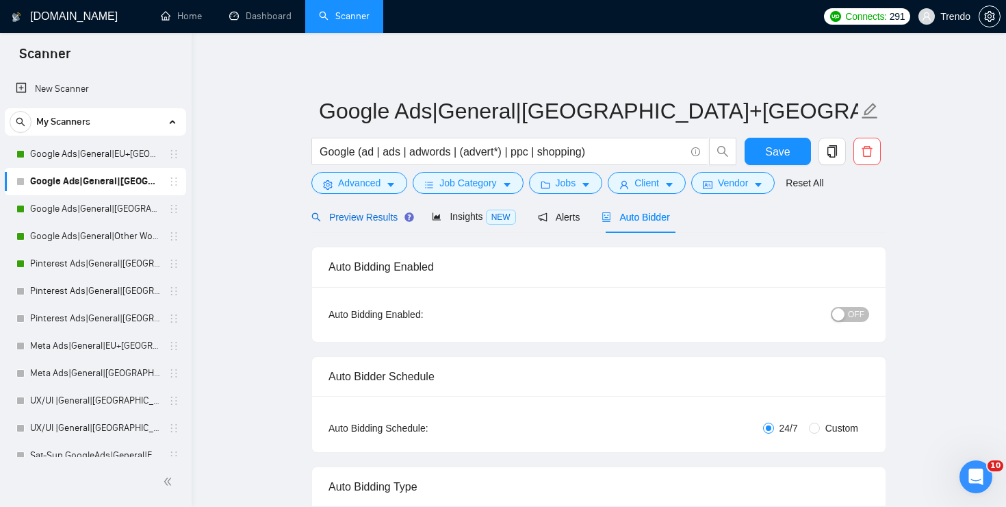
click at [372, 216] on span "Preview Results" at bounding box center [360, 217] width 99 height 11
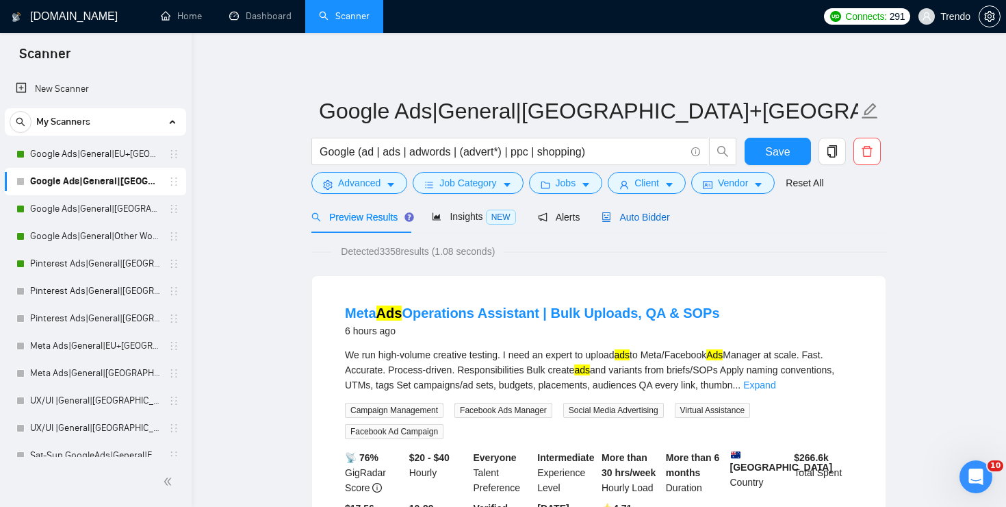
click at [626, 210] on div "Auto Bidder" at bounding box center [636, 216] width 68 height 15
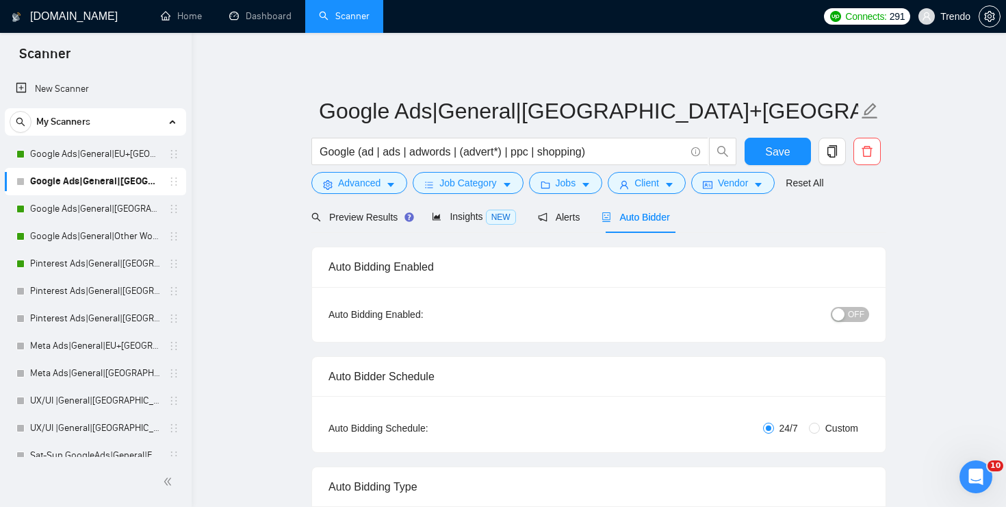
checkbox input "true"
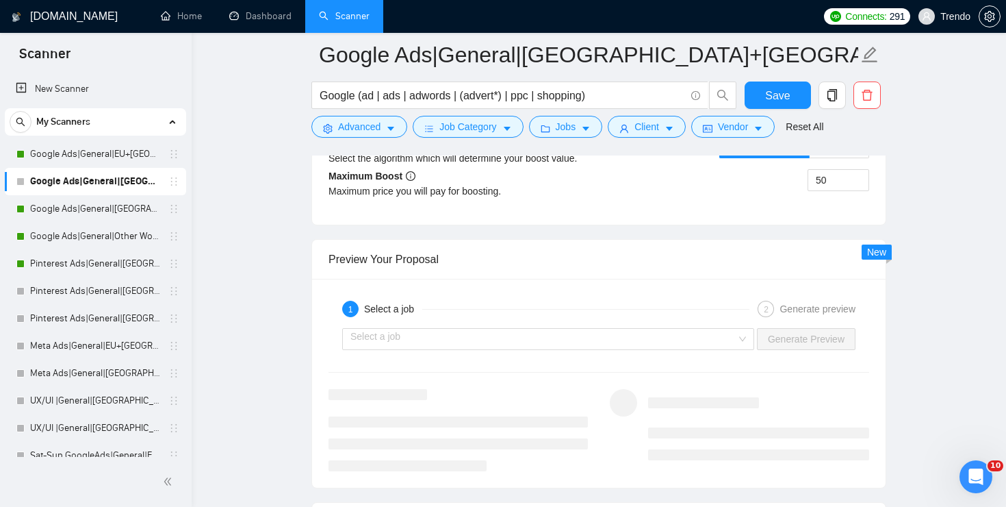
scroll to position [2620, 0]
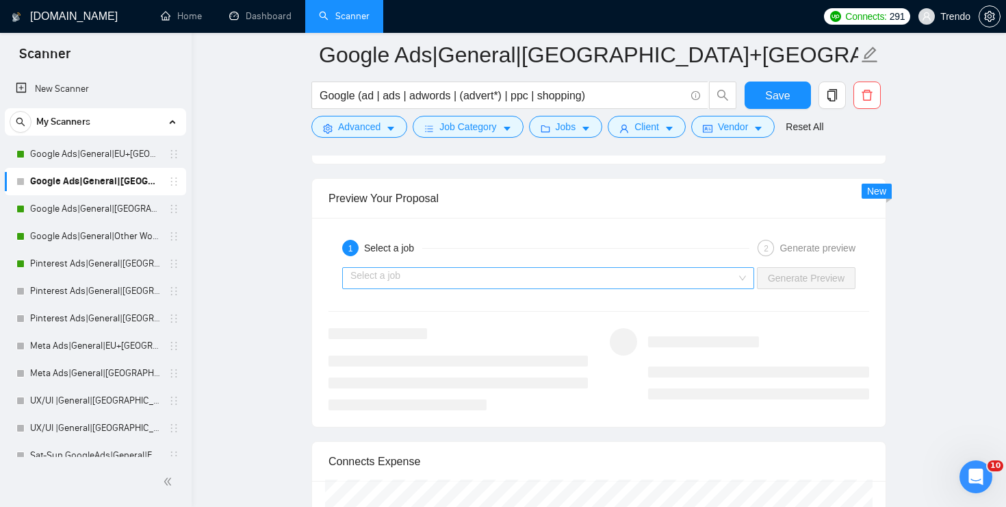
click at [593, 273] on input "search" at bounding box center [544, 278] width 386 height 21
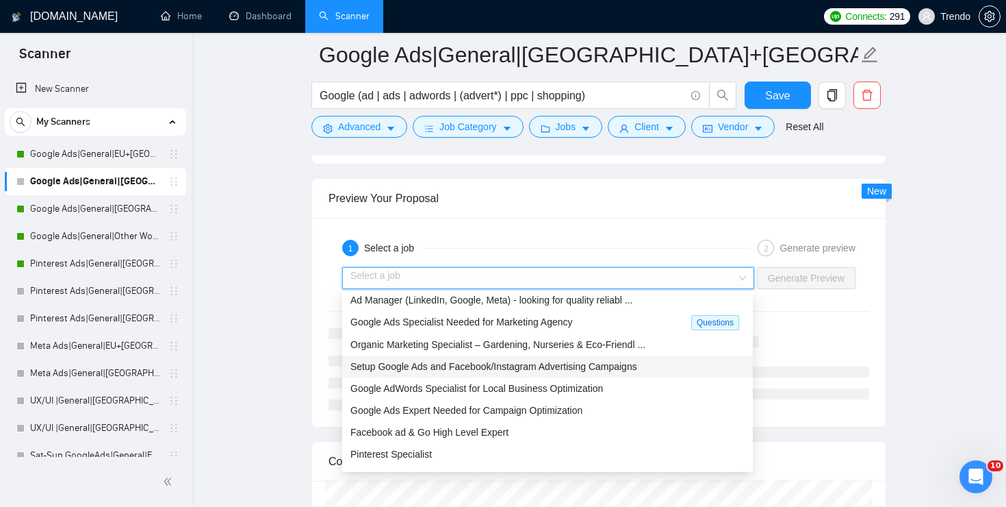
scroll to position [27, 0]
click at [430, 382] on span "Google AdWords Specialist for Local Business Optimization" at bounding box center [477, 387] width 253 height 11
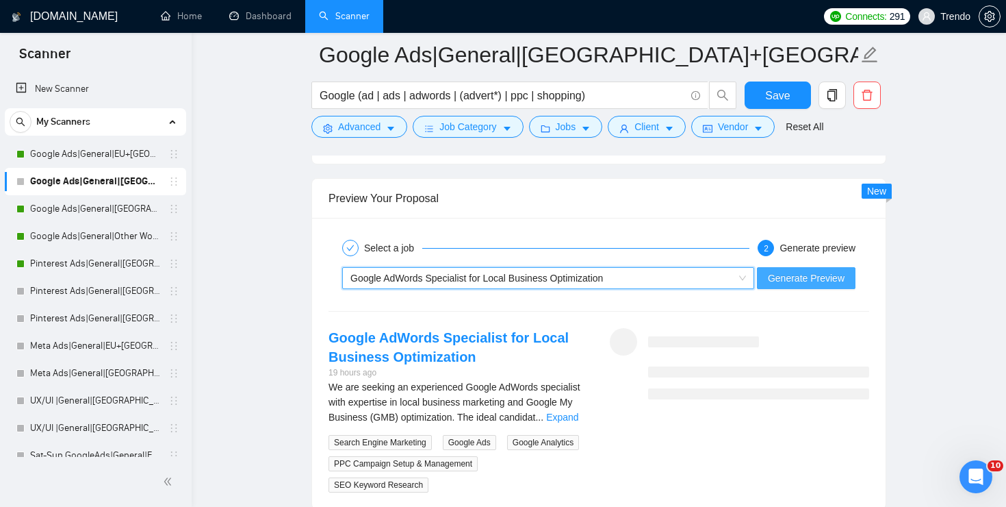
click at [837, 288] on button "Generate Preview" at bounding box center [806, 278] width 99 height 22
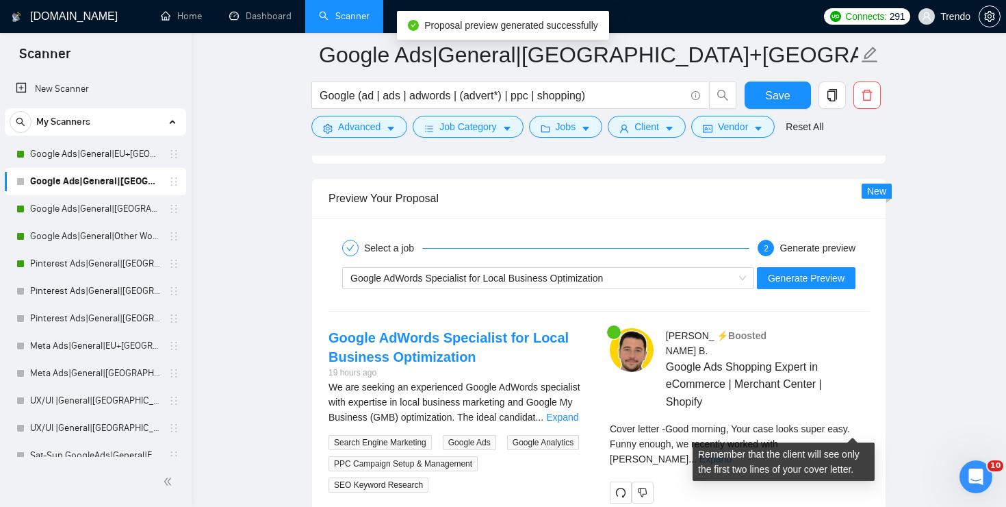
click at [732, 453] on link "Expand" at bounding box center [716, 458] width 32 height 11
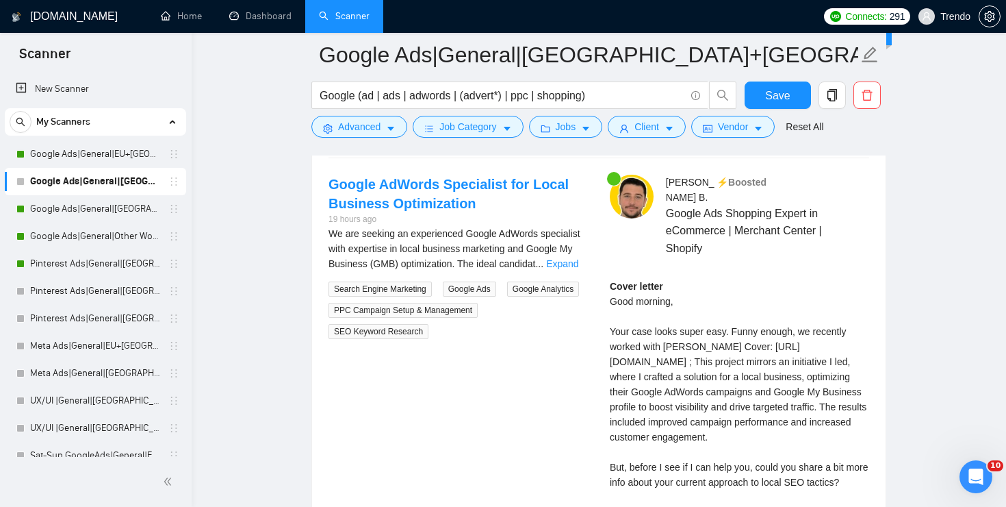
scroll to position [2786, 0]
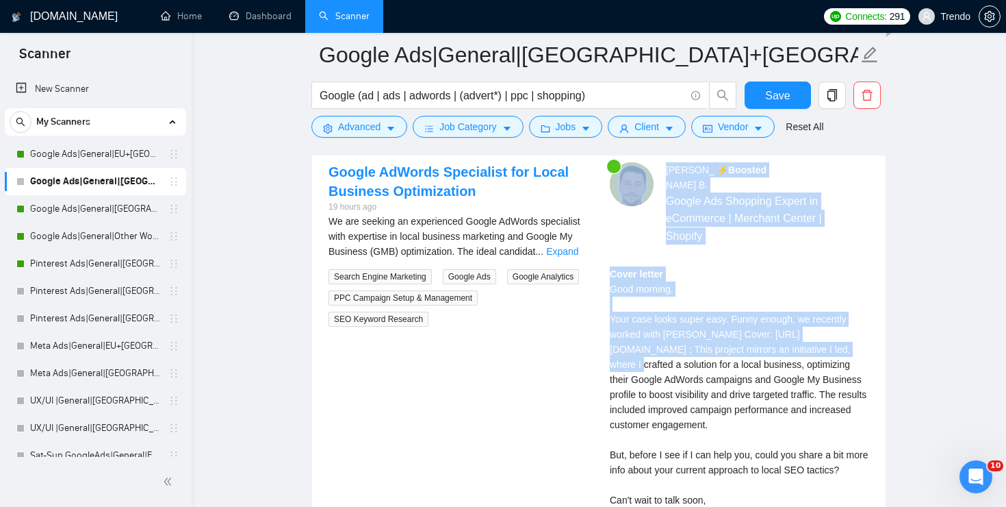
drag, startPoint x: 731, startPoint y: 349, endPoint x: 598, endPoint y: 326, distance: 135.5
click at [598, 326] on div "Google AdWords Specialist for Local Business Optimization 19 hours ago We are s…" at bounding box center [599, 367] width 563 height 411
click at [740, 338] on div "Cover letter Good morning, Your case looks super easy. Funny enough, we recentl…" at bounding box center [739, 401] width 259 height 271
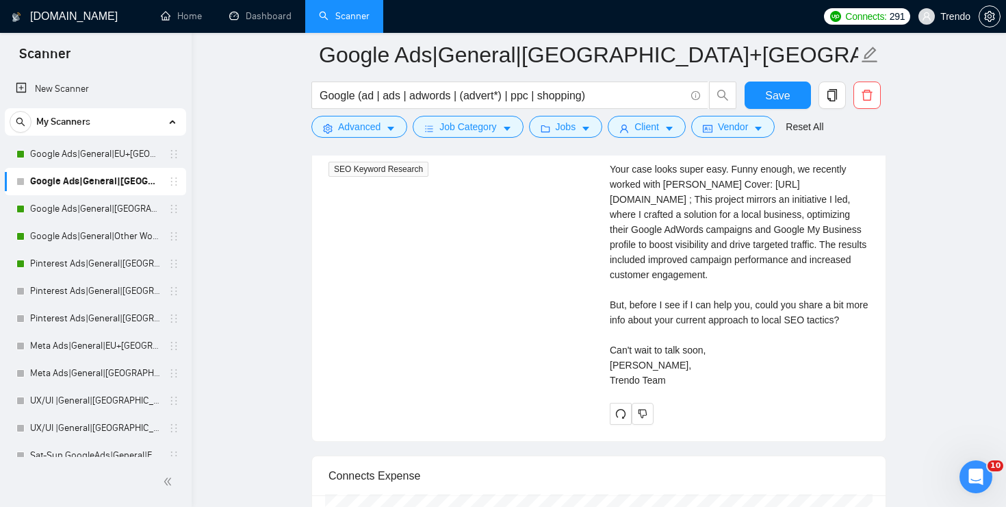
scroll to position [2930, 0]
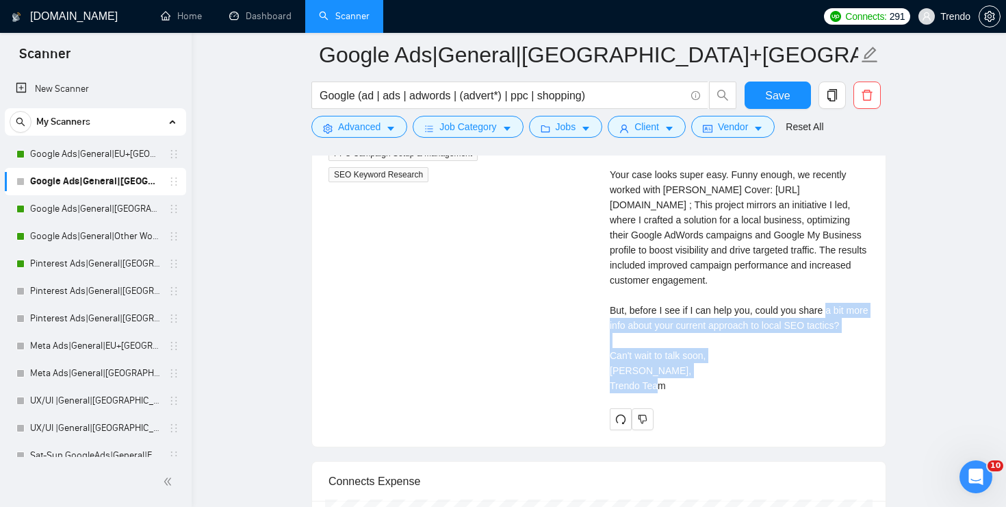
drag, startPoint x: 683, startPoint y: 358, endPoint x: 589, endPoint y: 326, distance: 99.2
click at [589, 326] on div "Google AdWords Specialist for Local Business Optimization 19 hours ago We are s…" at bounding box center [599, 223] width 563 height 411
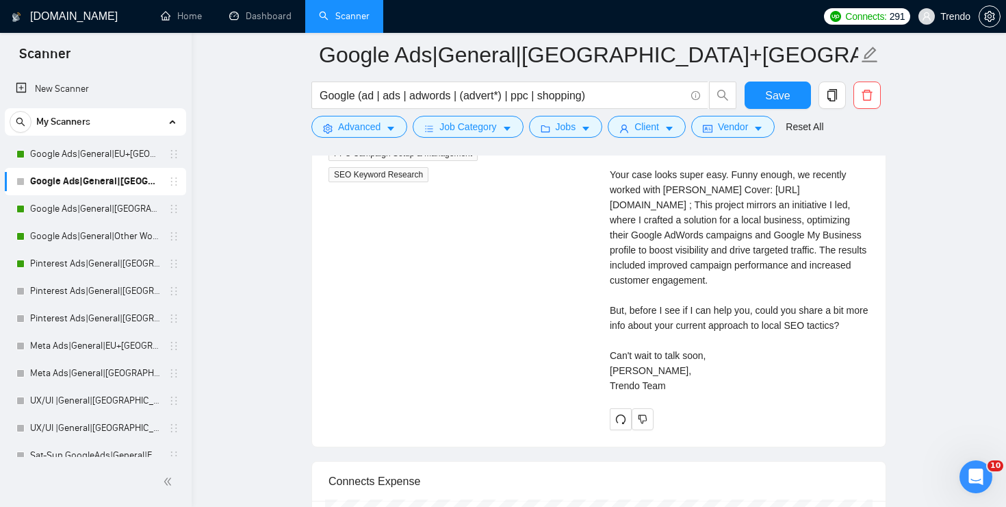
click at [652, 276] on div "Cover letter Good morning, Your case looks super easy. Funny enough, we recentl…" at bounding box center [739, 257] width 259 height 271
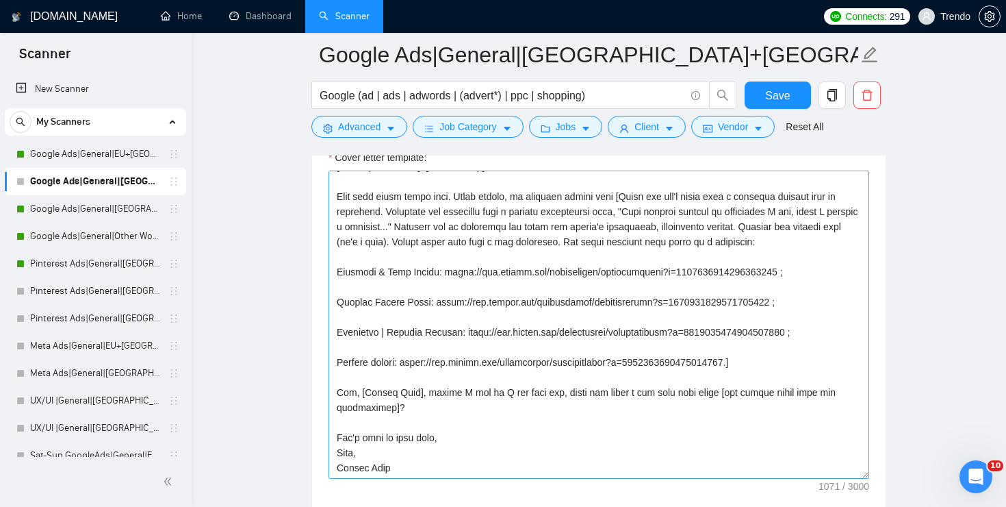
scroll to position [1554, 0]
click at [424, 405] on textarea "Cover letter template:" at bounding box center [599, 323] width 541 height 308
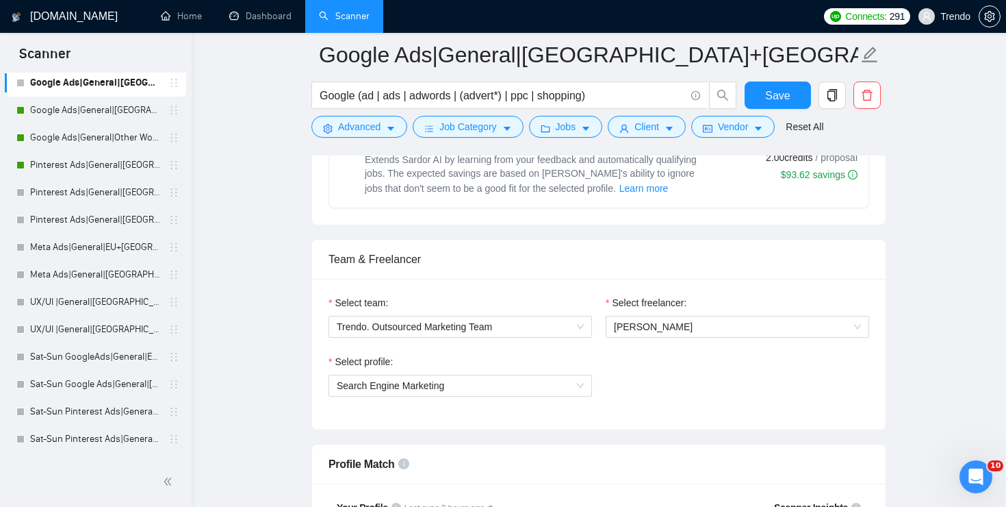
scroll to position [604, 0]
click at [481, 375] on span "Search Engine Marketing" at bounding box center [460, 384] width 247 height 21
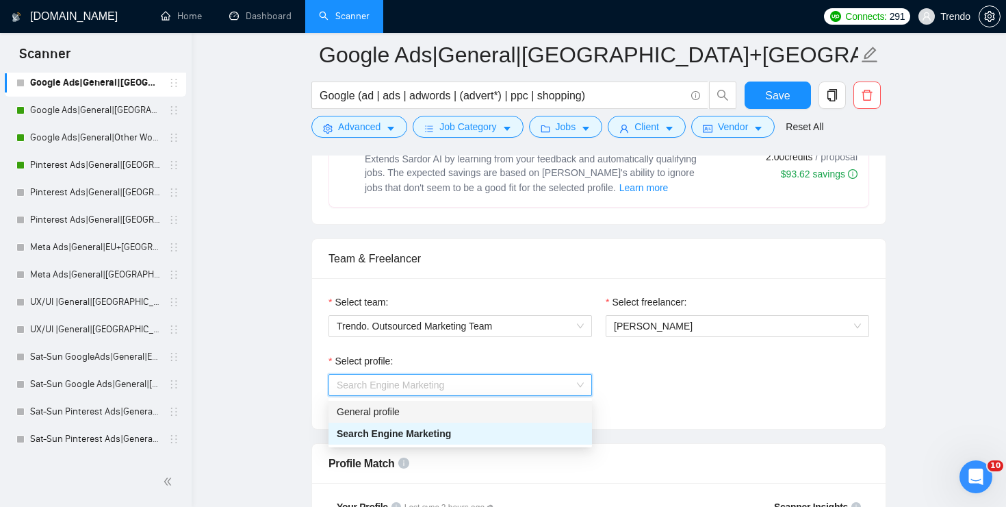
click at [554, 370] on div "Select profile:" at bounding box center [461, 363] width 264 height 21
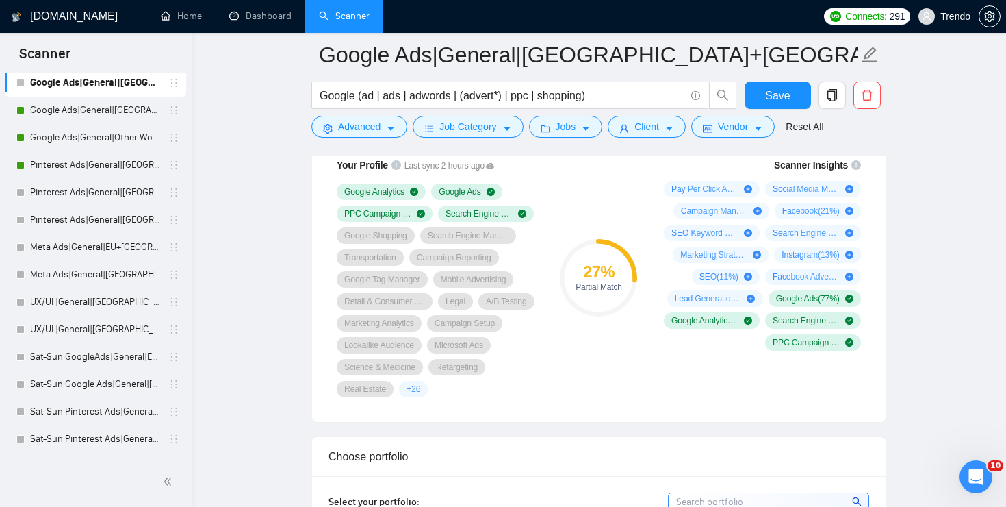
scroll to position [959, 0]
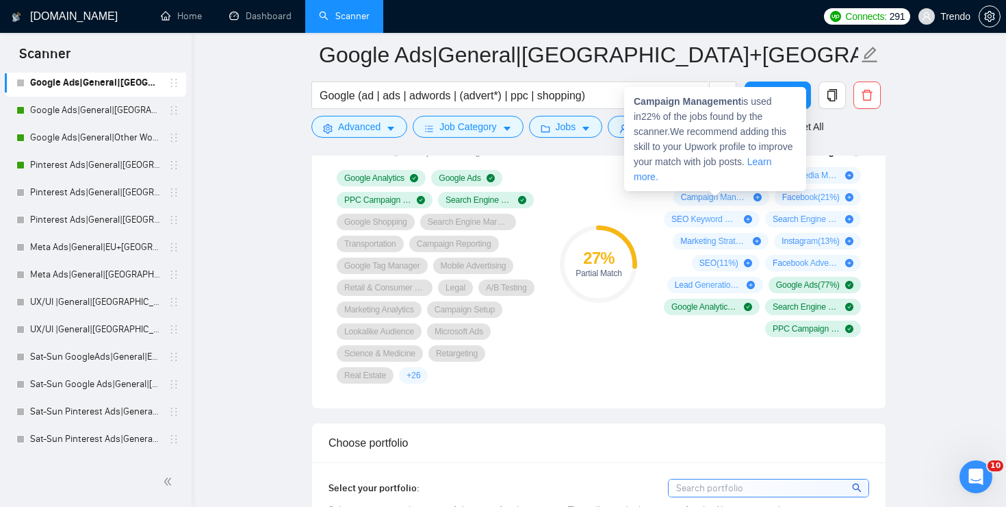
click at [747, 173] on div "Campaign Management is used in 22 % of the jobs found by the scanner. We recomm…" at bounding box center [715, 139] width 182 height 104
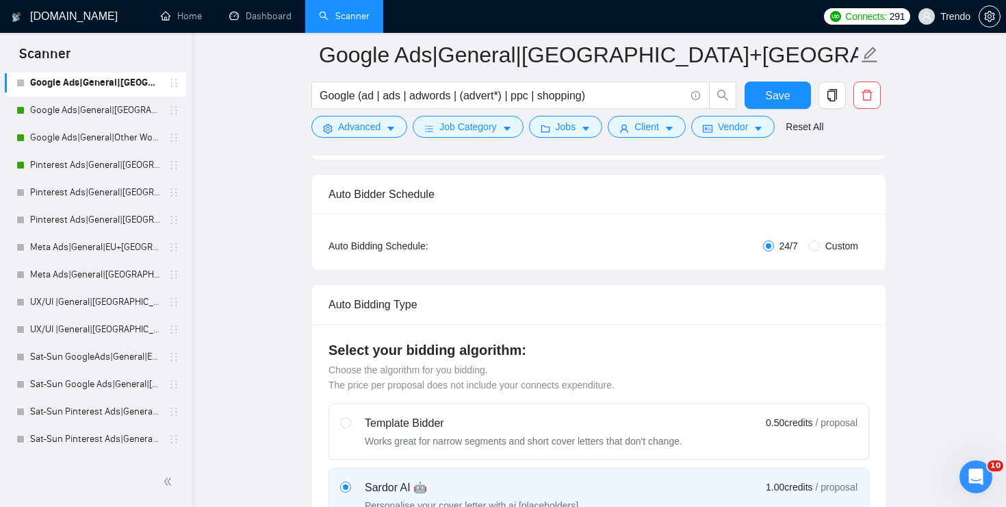
scroll to position [0, 0]
